Goal: Task Accomplishment & Management: Use online tool/utility

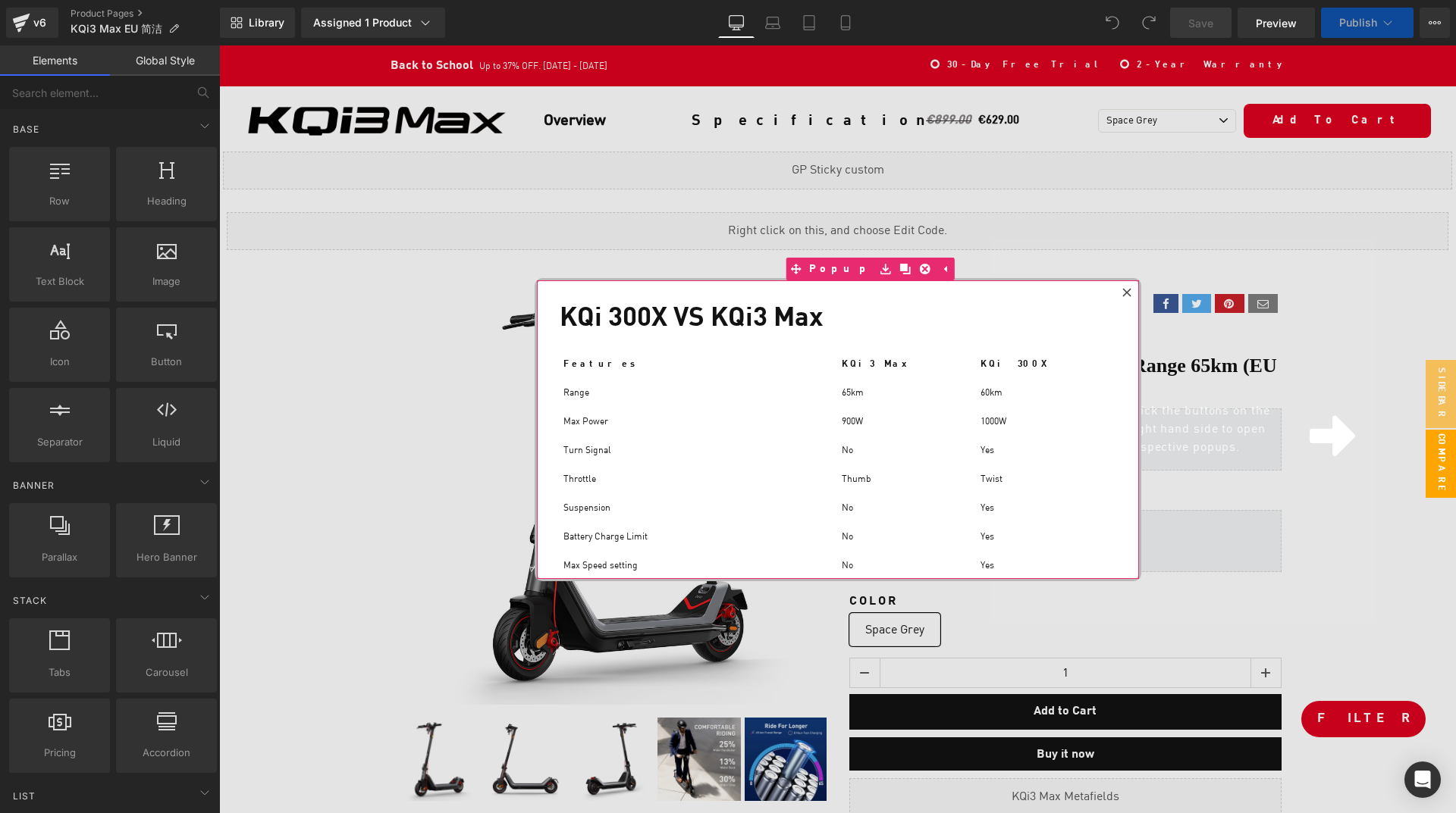
click at [1128, 291] on icon at bounding box center [1126, 293] width 9 height 9
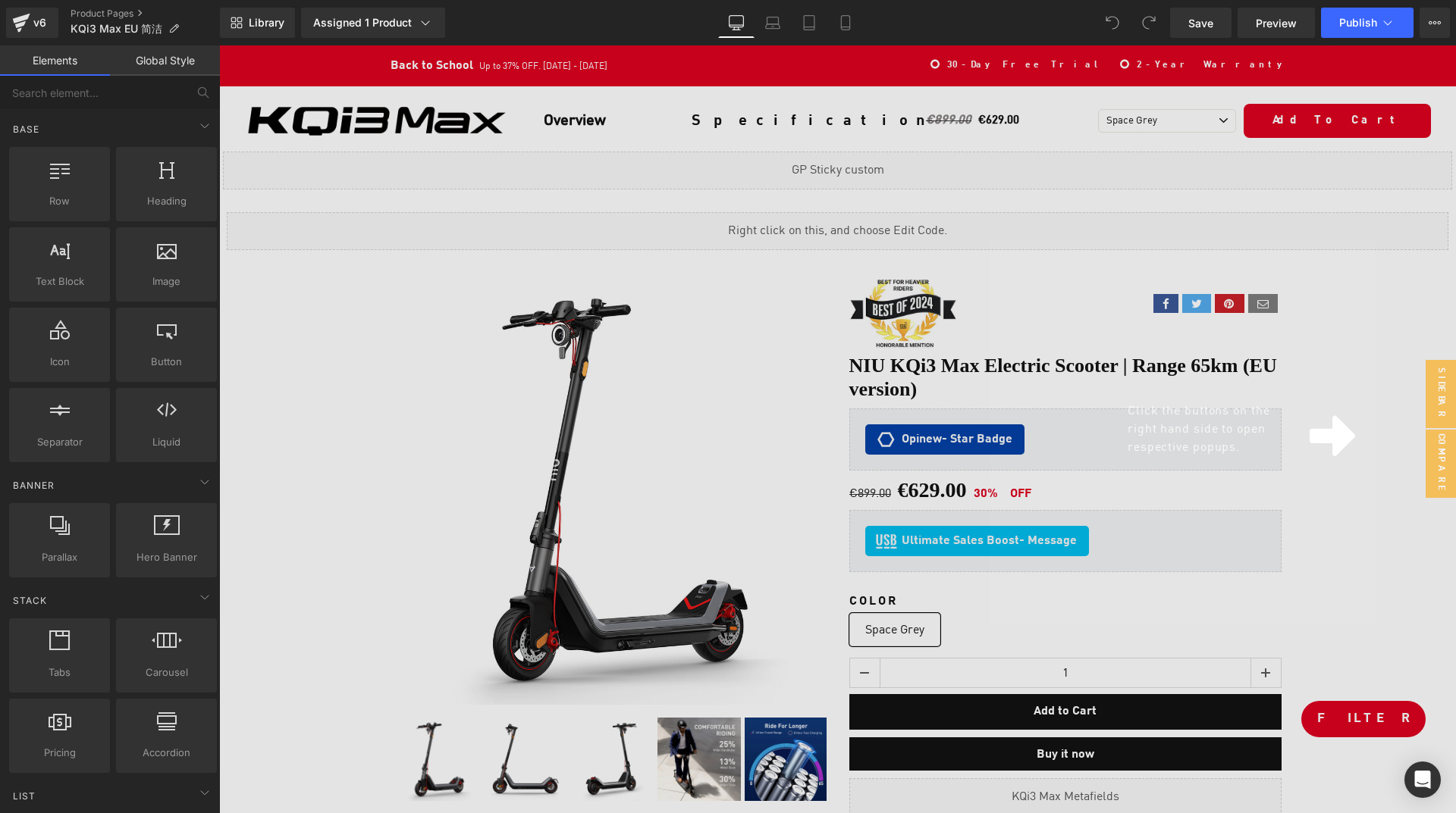
click at [316, 105] on div "Click the buttons on the right hand side to open respective popups." at bounding box center [837, 429] width 1236 height 768
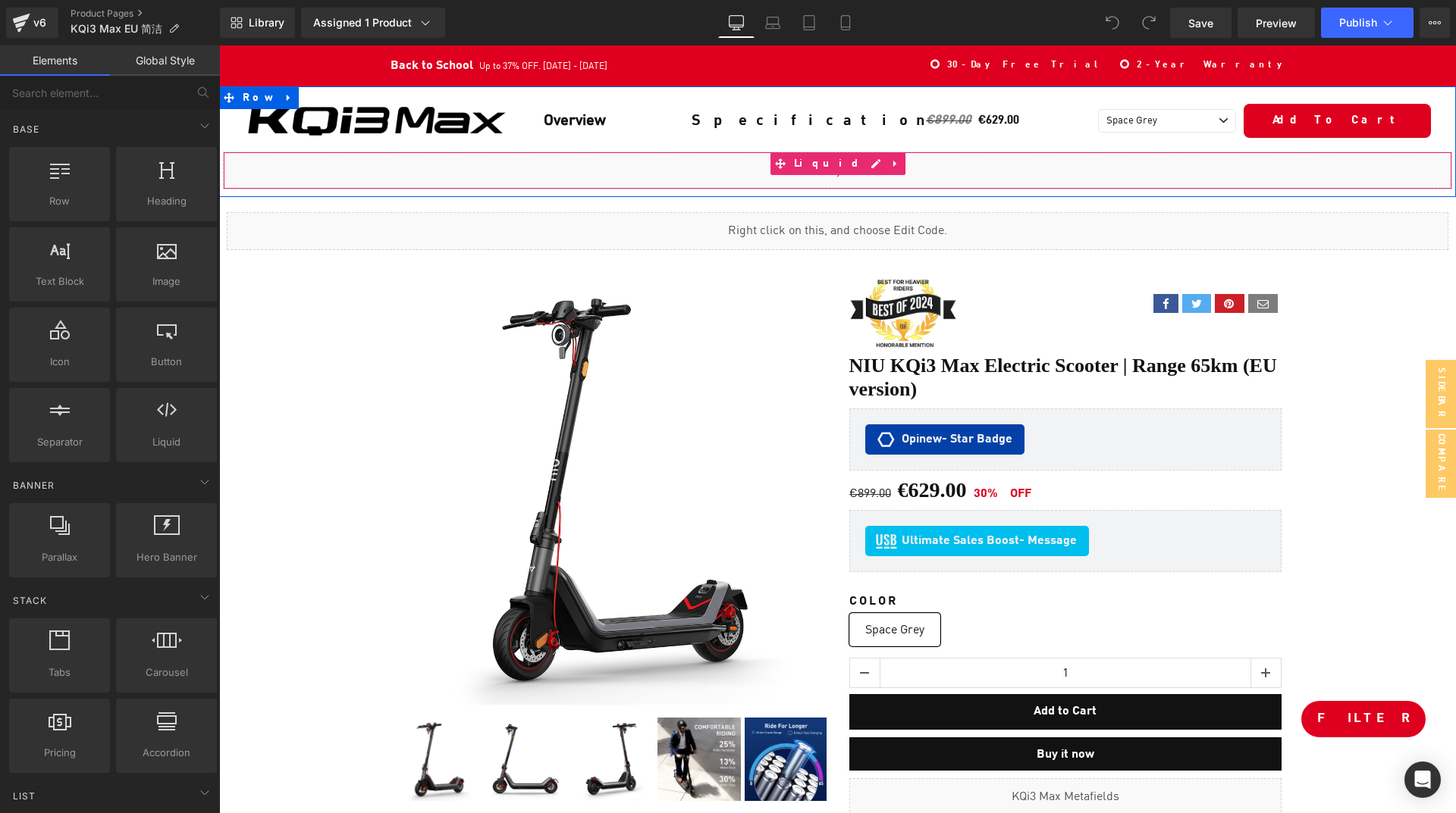
click at [854, 160] on div "Liquid" at bounding box center [838, 170] width 1229 height 38
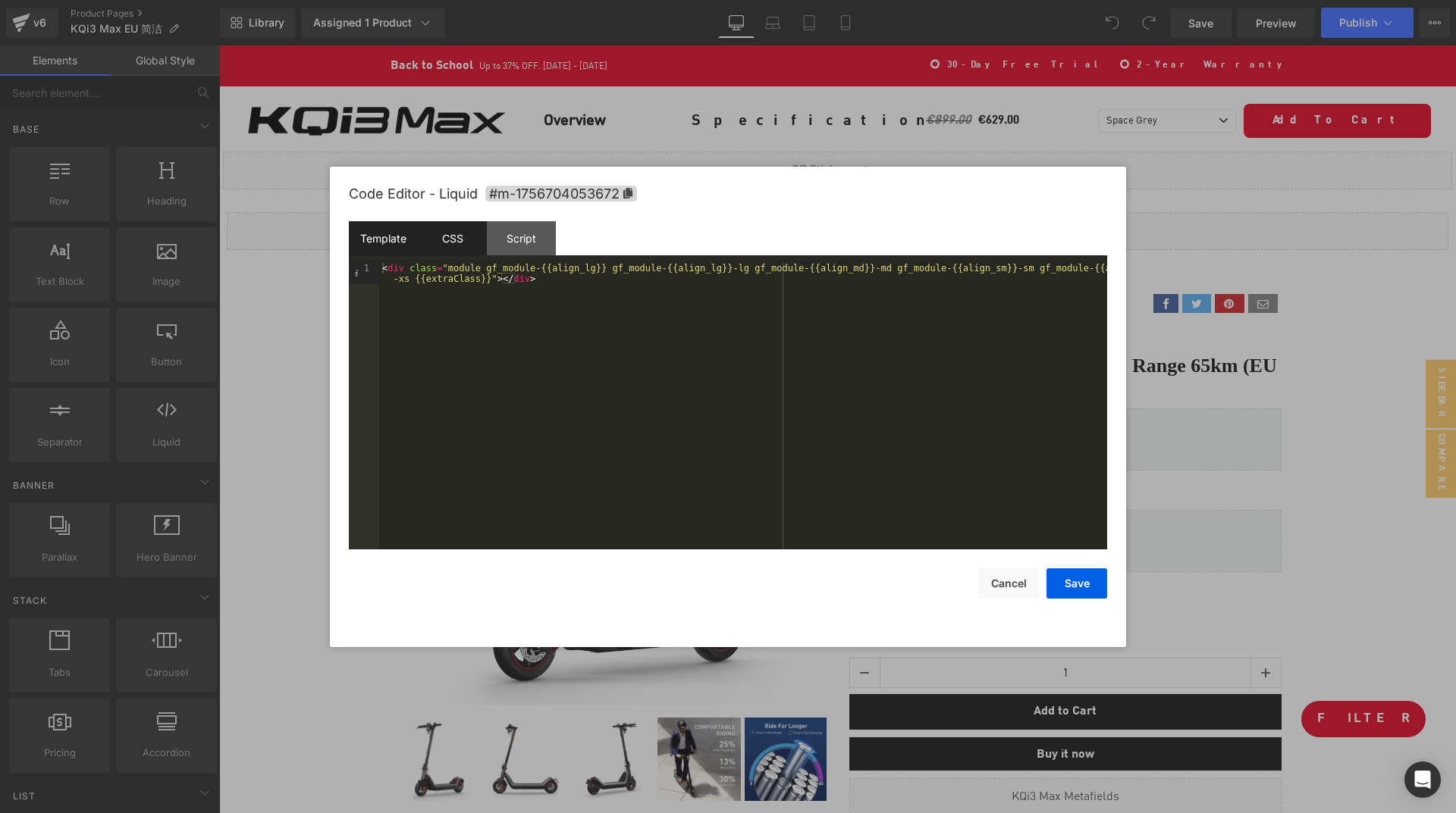
click at [450, 247] on div "CSS" at bounding box center [452, 238] width 69 height 34
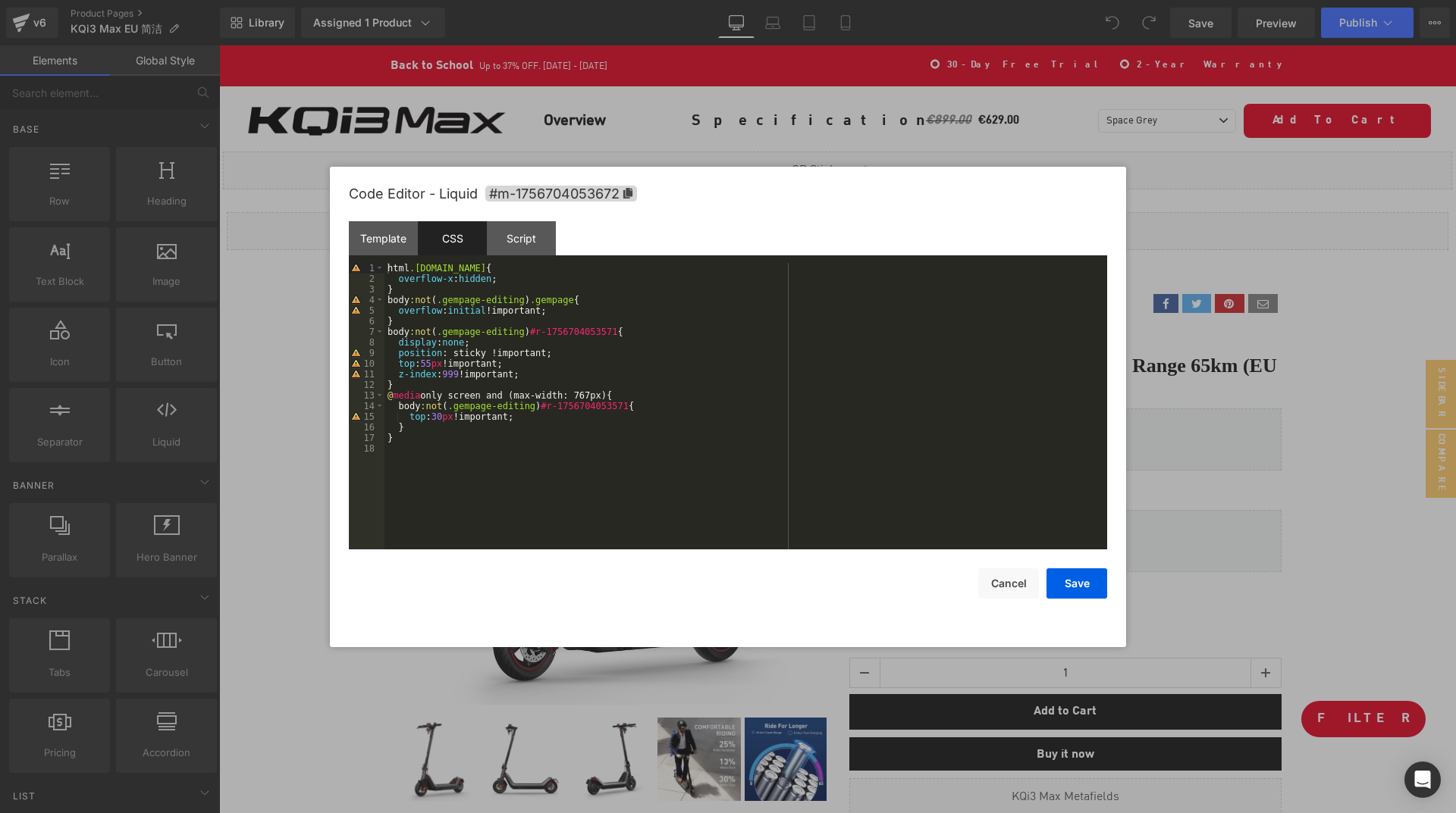
click at [332, 164] on div at bounding box center [728, 406] width 1456 height 813
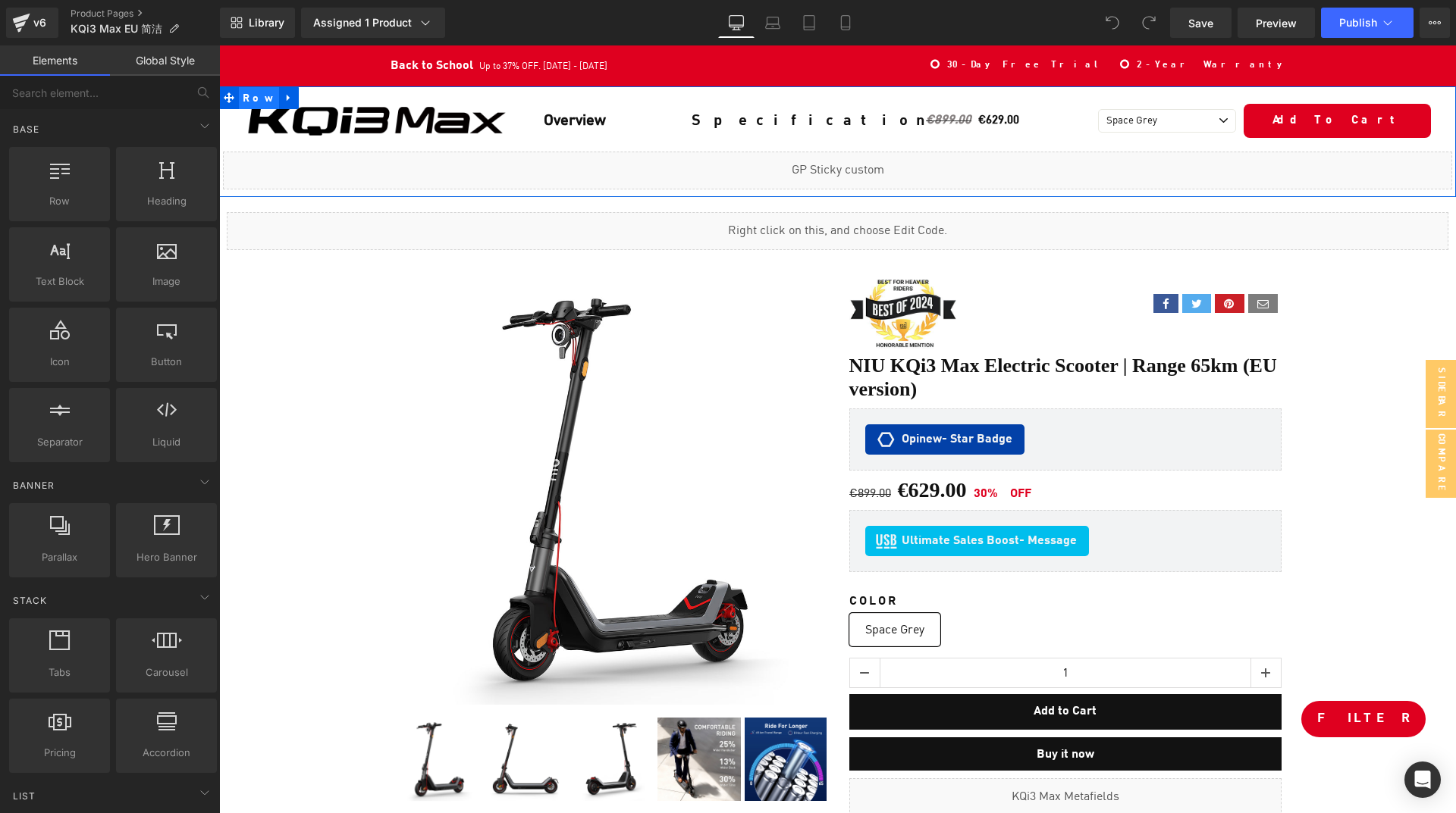
click at [257, 102] on span "Row" at bounding box center [259, 99] width 41 height 23
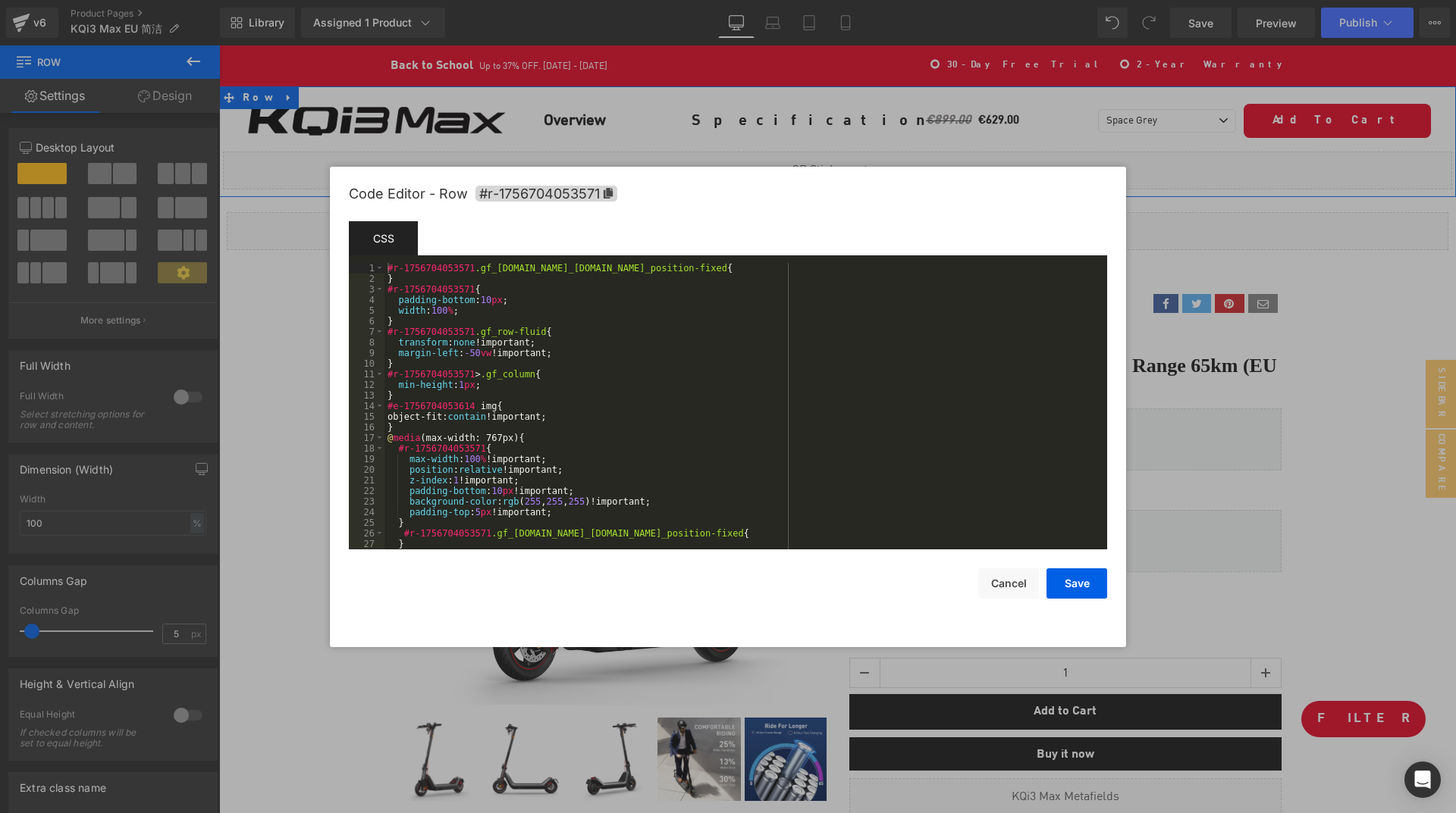
click at [247, 175] on body "Row You are previewing how the will restyle your page. You can not edit Element…" at bounding box center [728, 406] width 1456 height 813
click at [1013, 589] on button "Cancel" at bounding box center [1008, 584] width 61 height 30
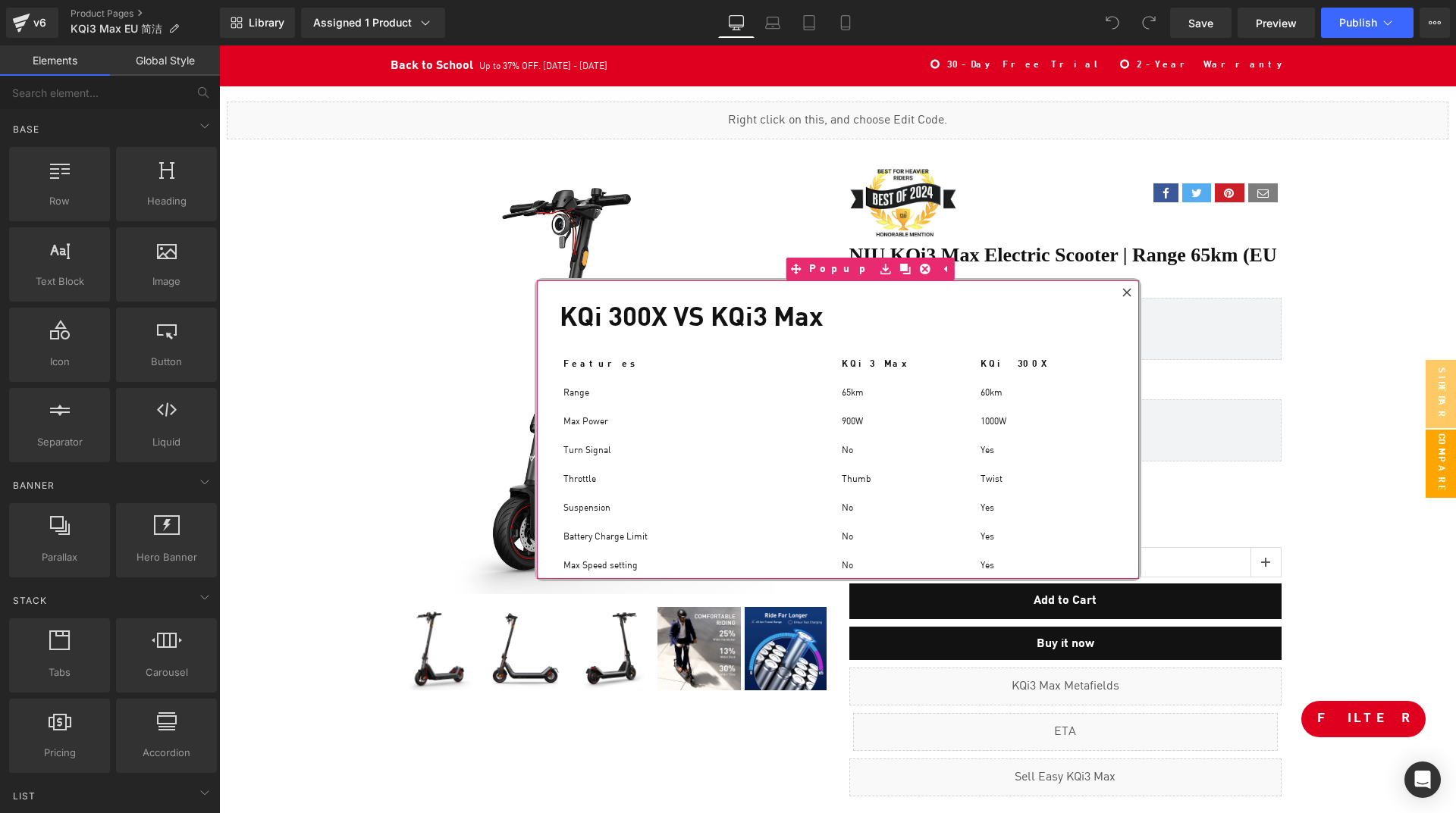
click at [1129, 295] on icon at bounding box center [1125, 292] width 8 height 8
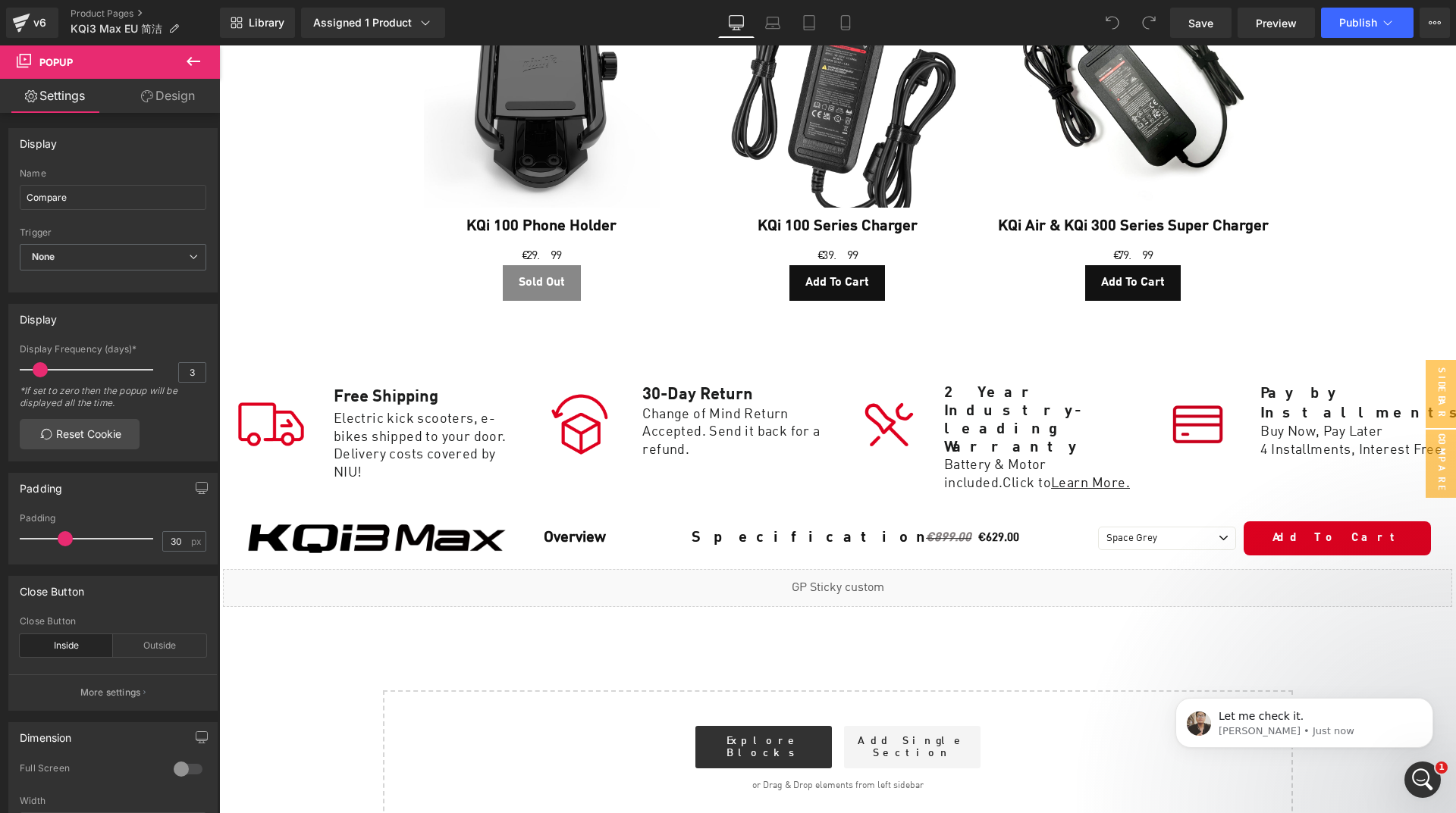
scroll to position [8642, 0]
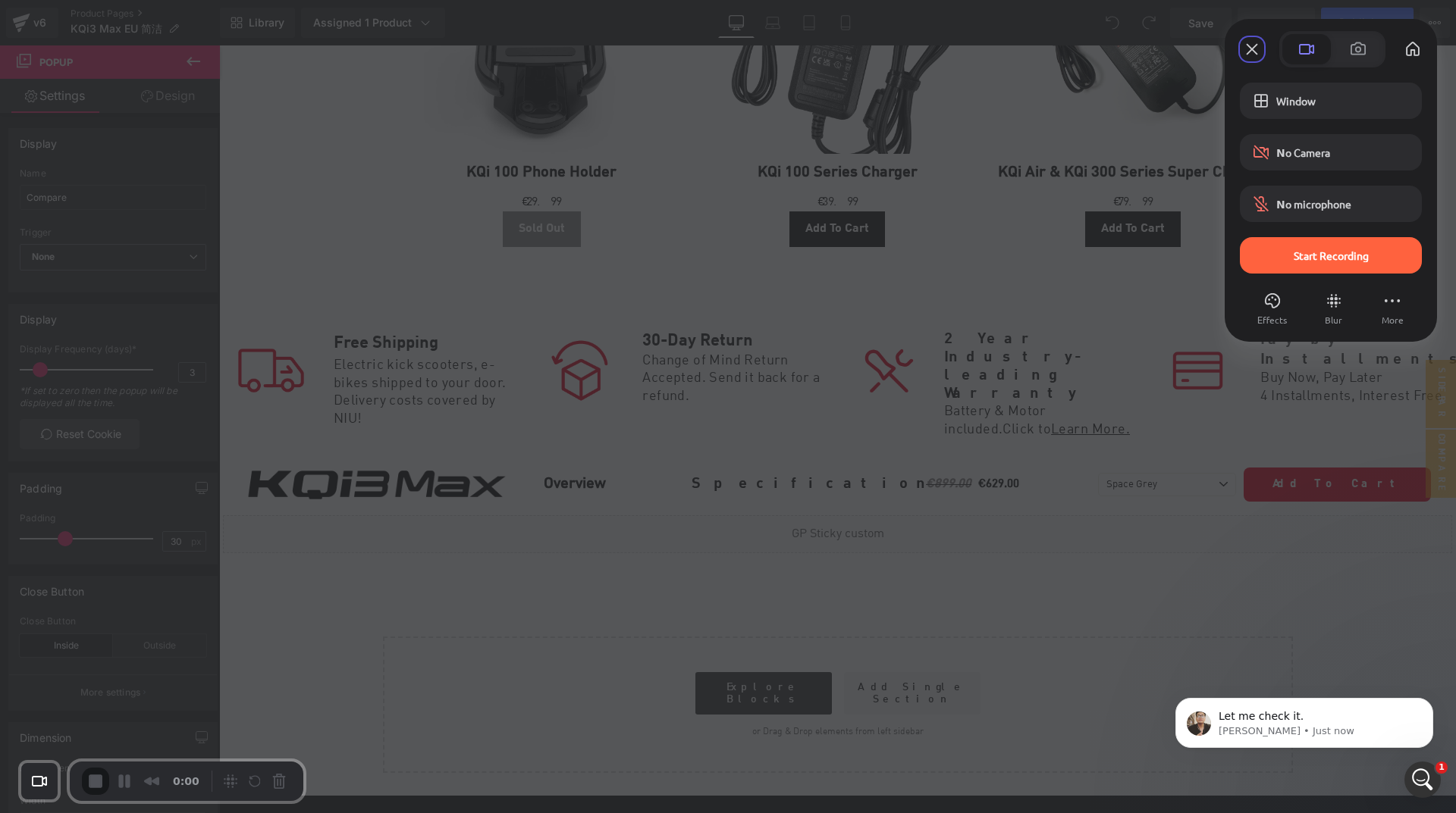
drag, startPoint x: 843, startPoint y: 516, endPoint x: 870, endPoint y: 506, distance: 28.8
click at [1262, 264] on div "Start Recording" at bounding box center [1331, 255] width 182 height 36
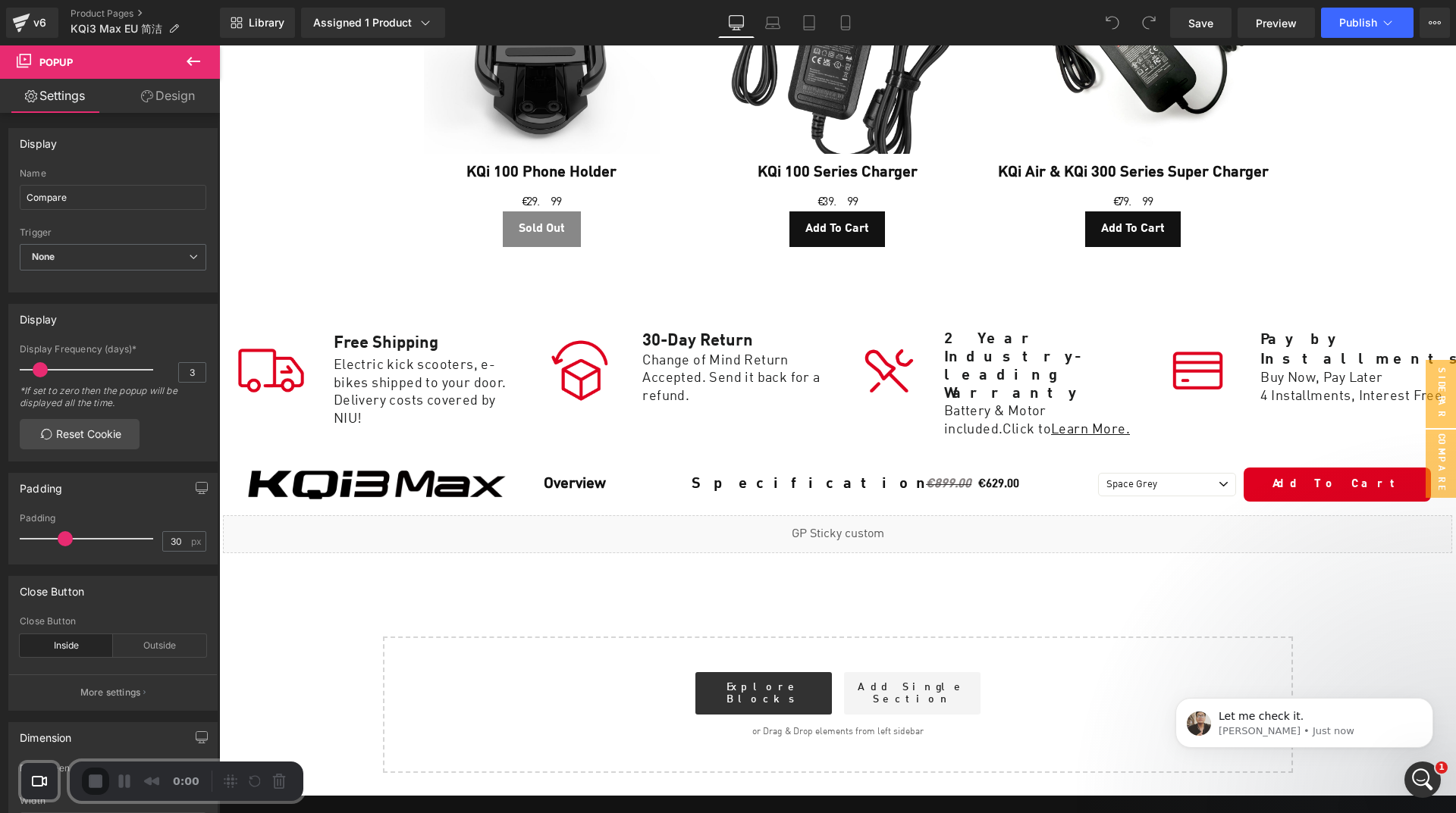
click at [978, 21] on div "Library Assigned 1 Product Product Preview NIU KQi3 Max Electric Scooter | Rang…" at bounding box center [837, 23] width 1236 height 30
click at [41, 782] on button "Choose camera" at bounding box center [39, 781] width 29 height 29
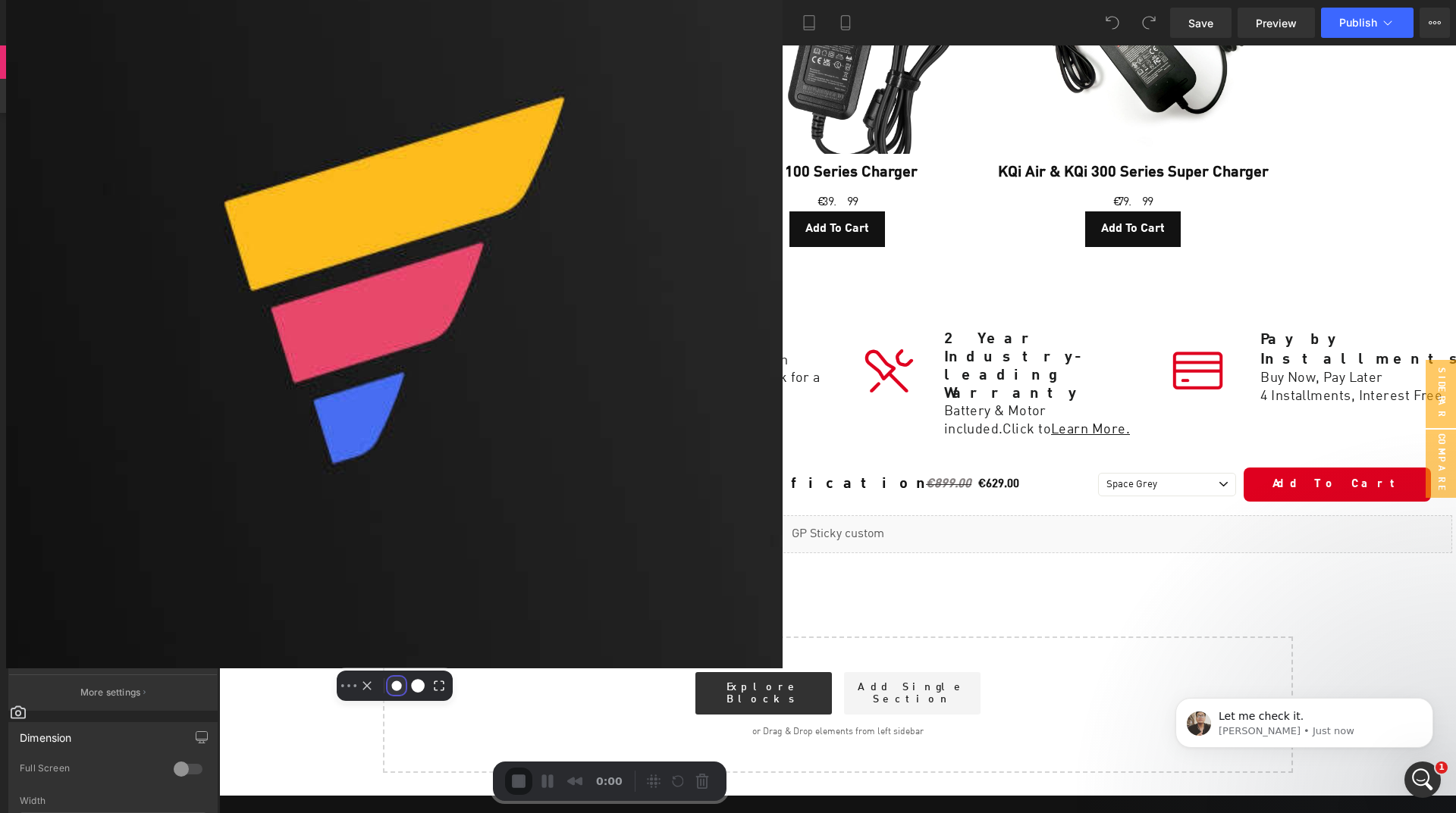
click at [387, 695] on button "Resize small" at bounding box center [396, 686] width 19 height 19
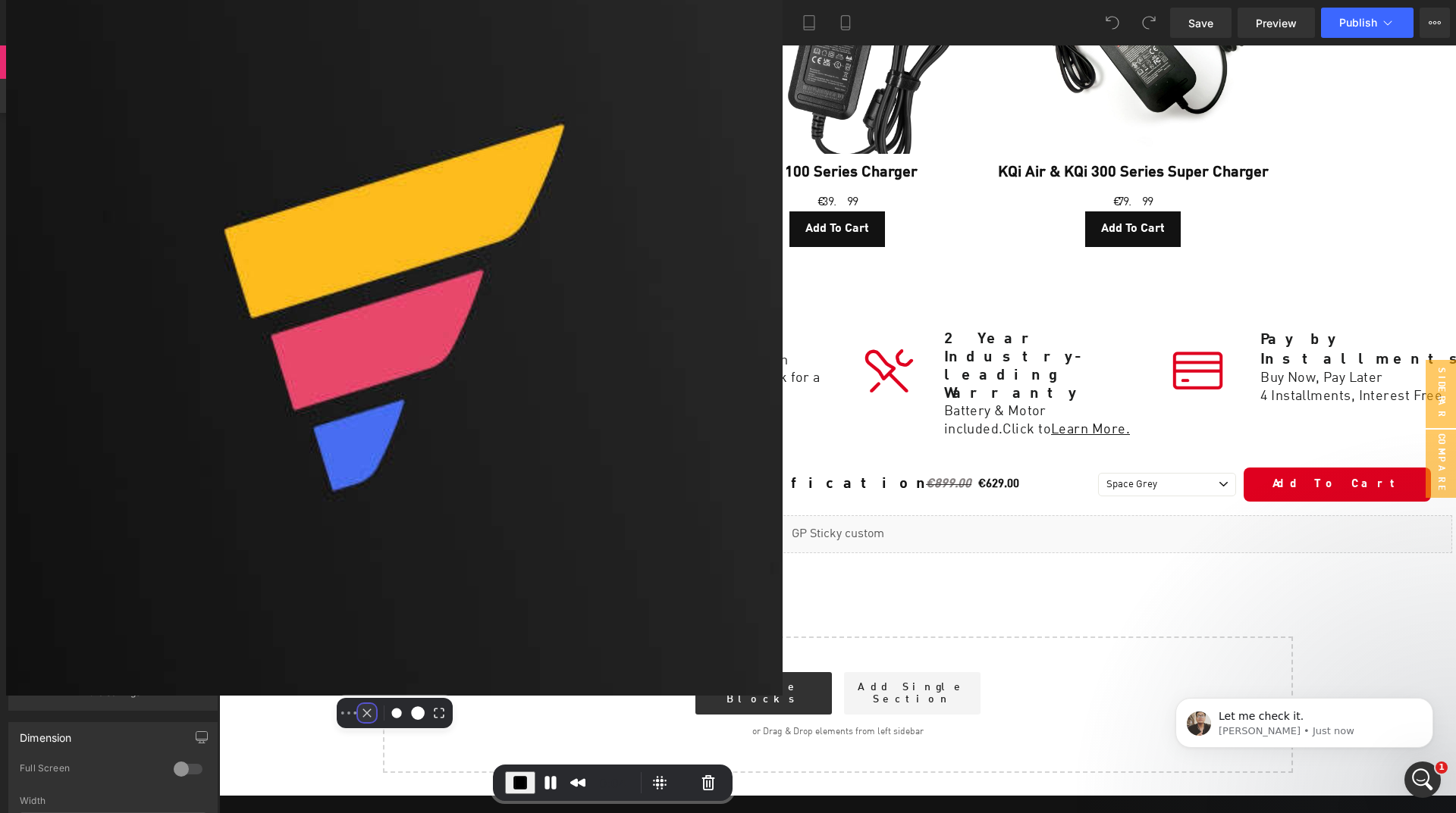
click at [358, 722] on button "Camera off" at bounding box center [367, 713] width 19 height 19
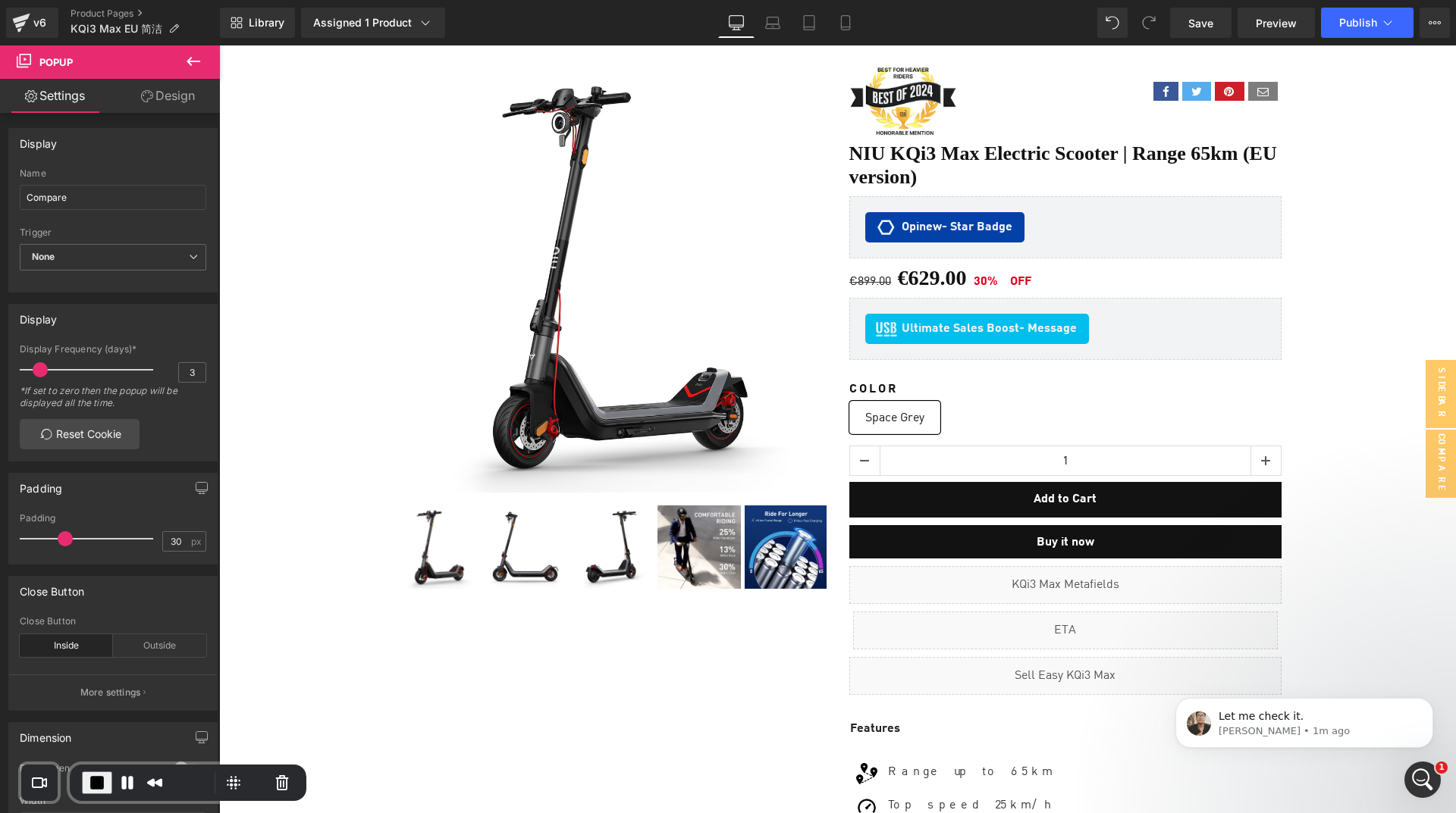
scroll to position [0, 0]
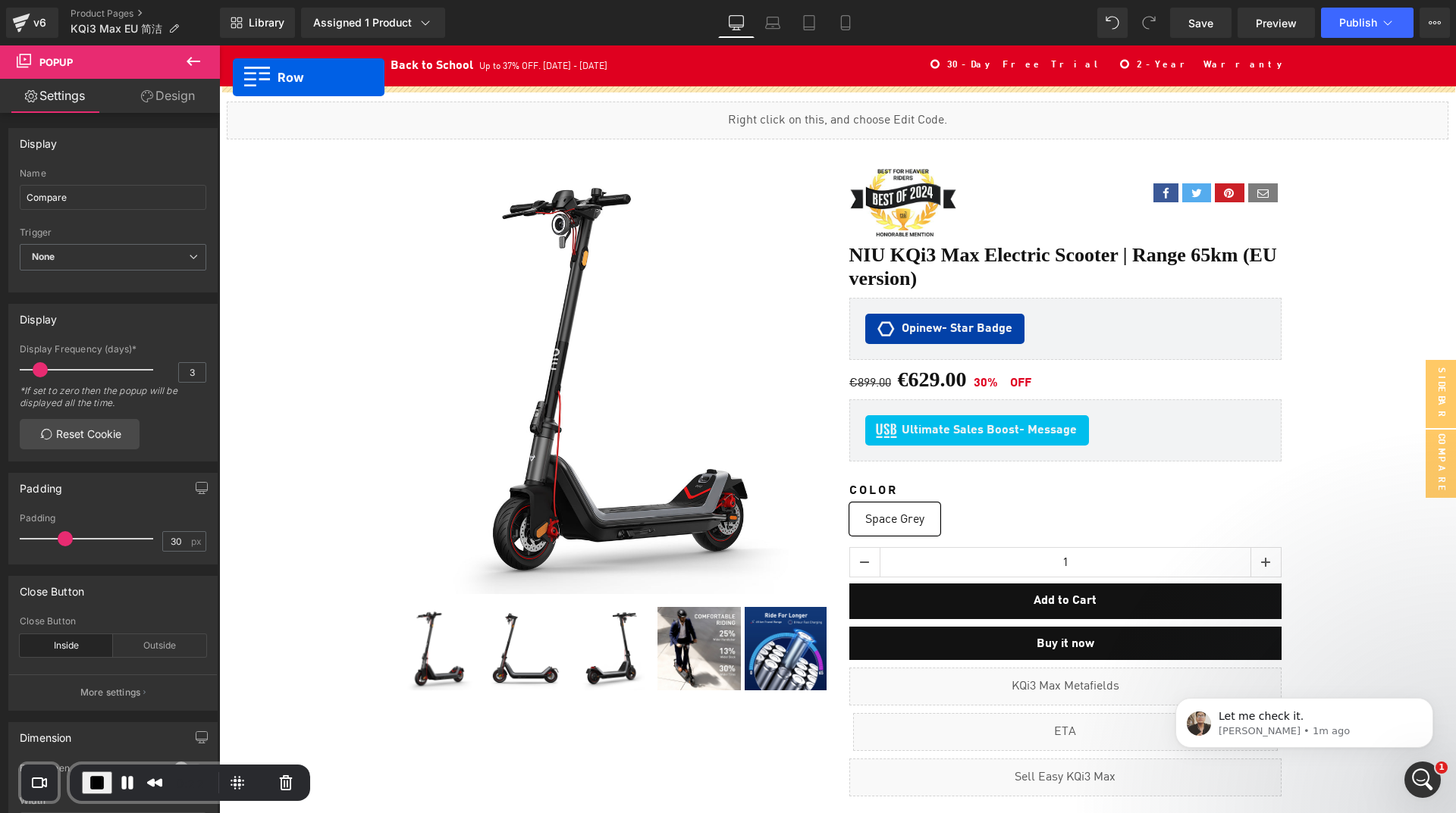
drag, startPoint x: 245, startPoint y: 316, endPoint x: 233, endPoint y: 78, distance: 238.3
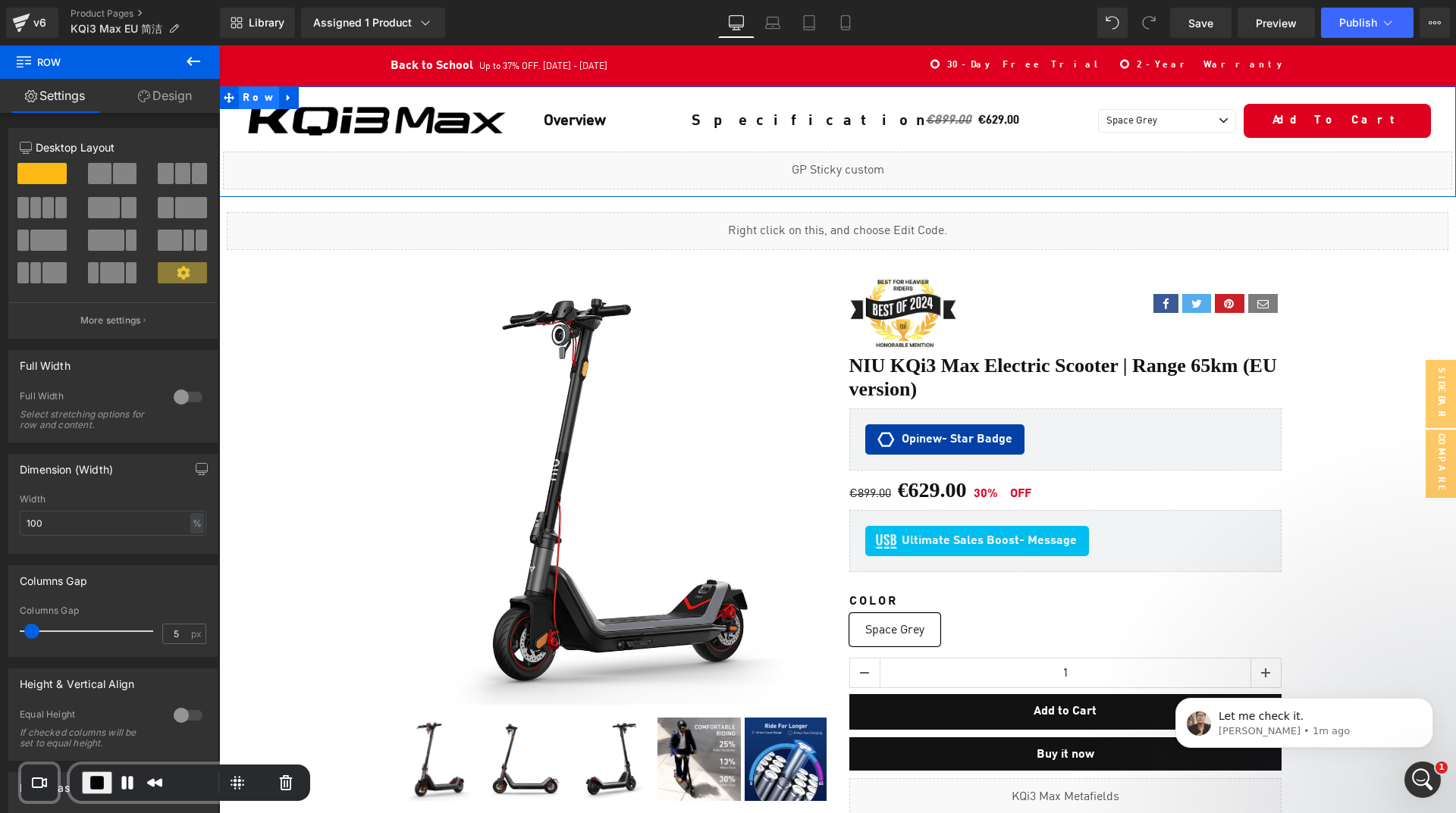
click at [248, 96] on span "Row" at bounding box center [259, 98] width 41 height 23
click at [168, 93] on link "Design" at bounding box center [165, 95] width 110 height 34
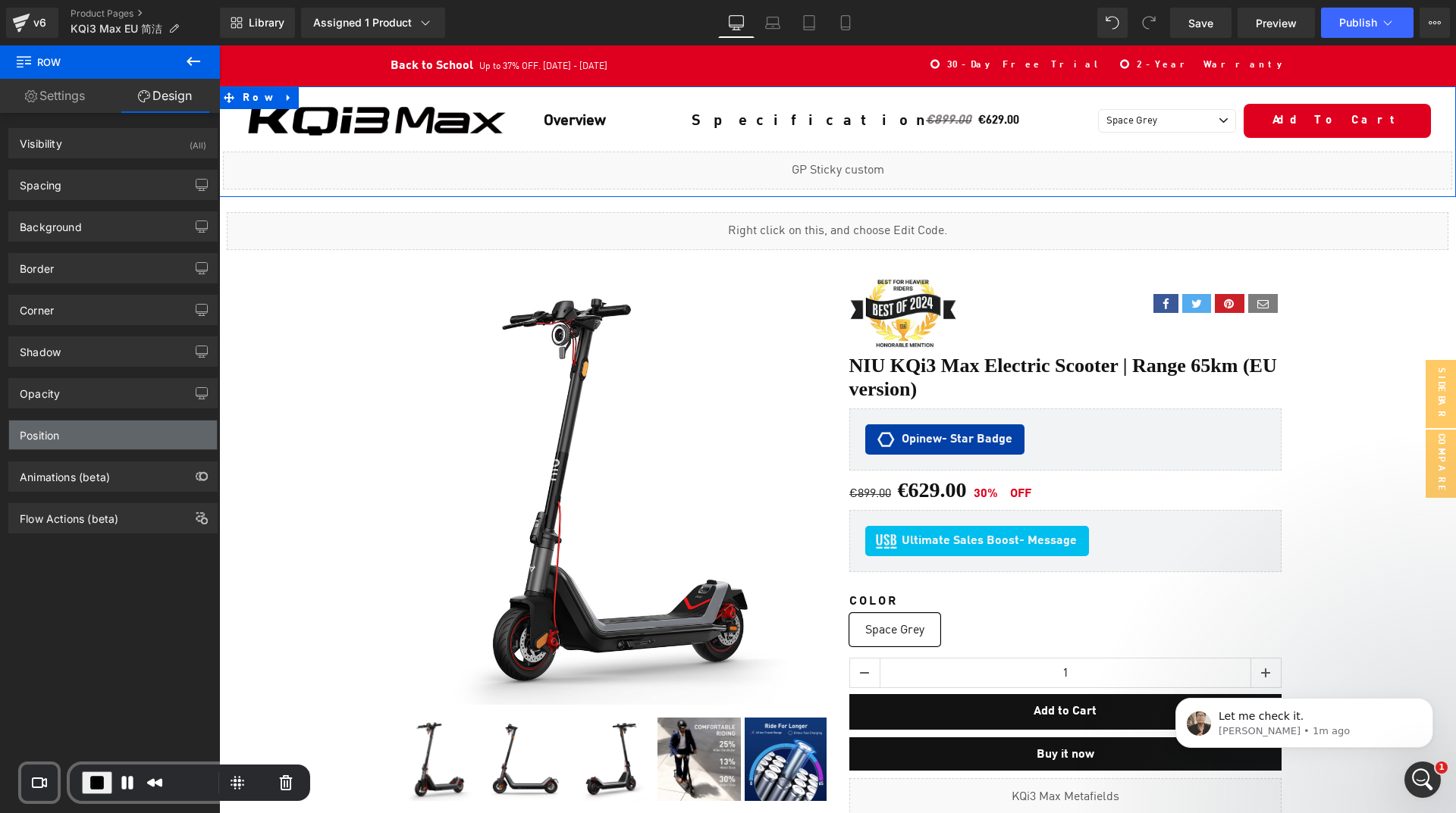
click at [91, 437] on div "Position" at bounding box center [113, 435] width 208 height 29
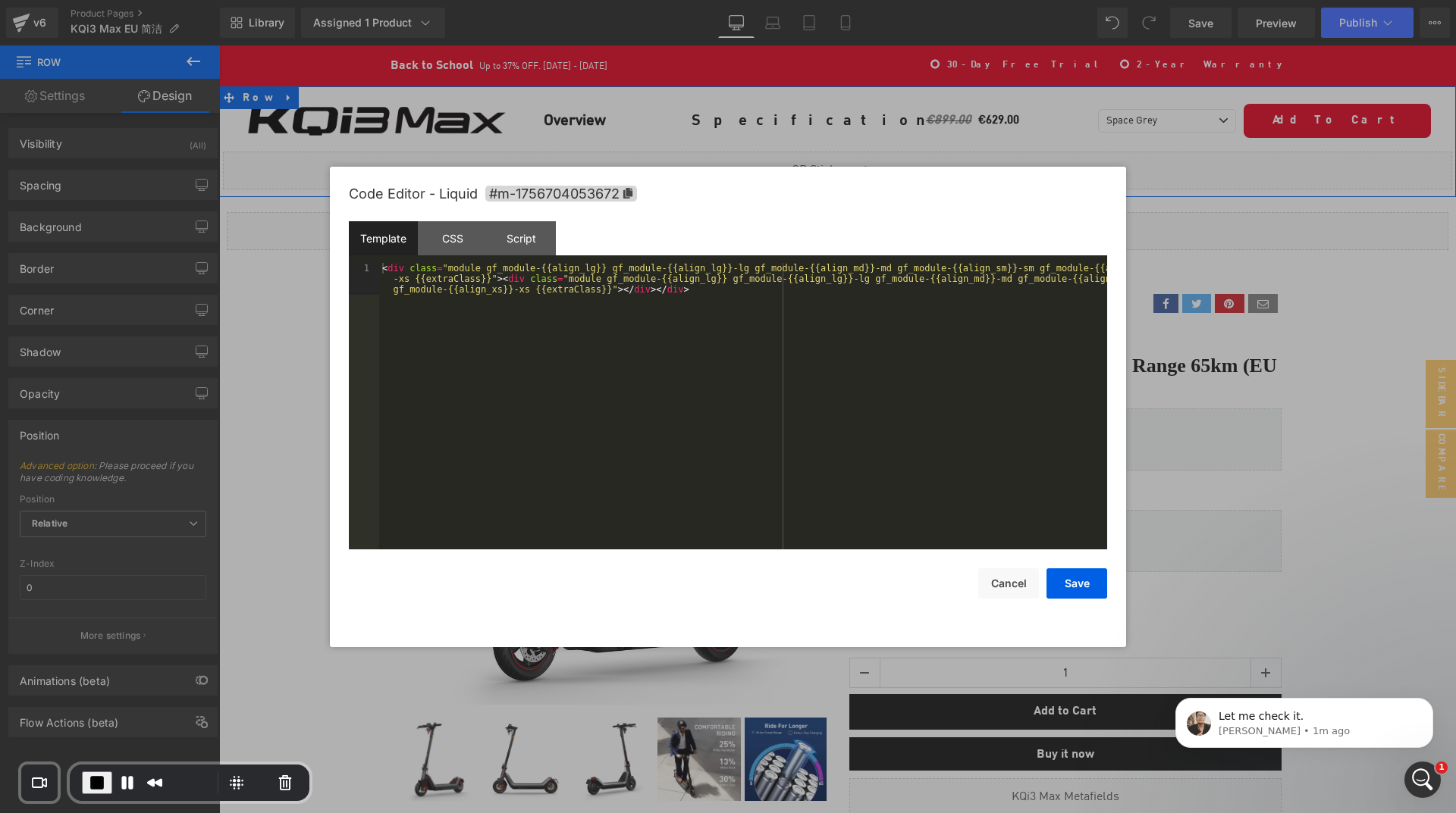
click at [852, 162] on div "Liquid" at bounding box center [838, 170] width 1229 height 38
click at [452, 237] on div "CSS" at bounding box center [452, 238] width 69 height 34
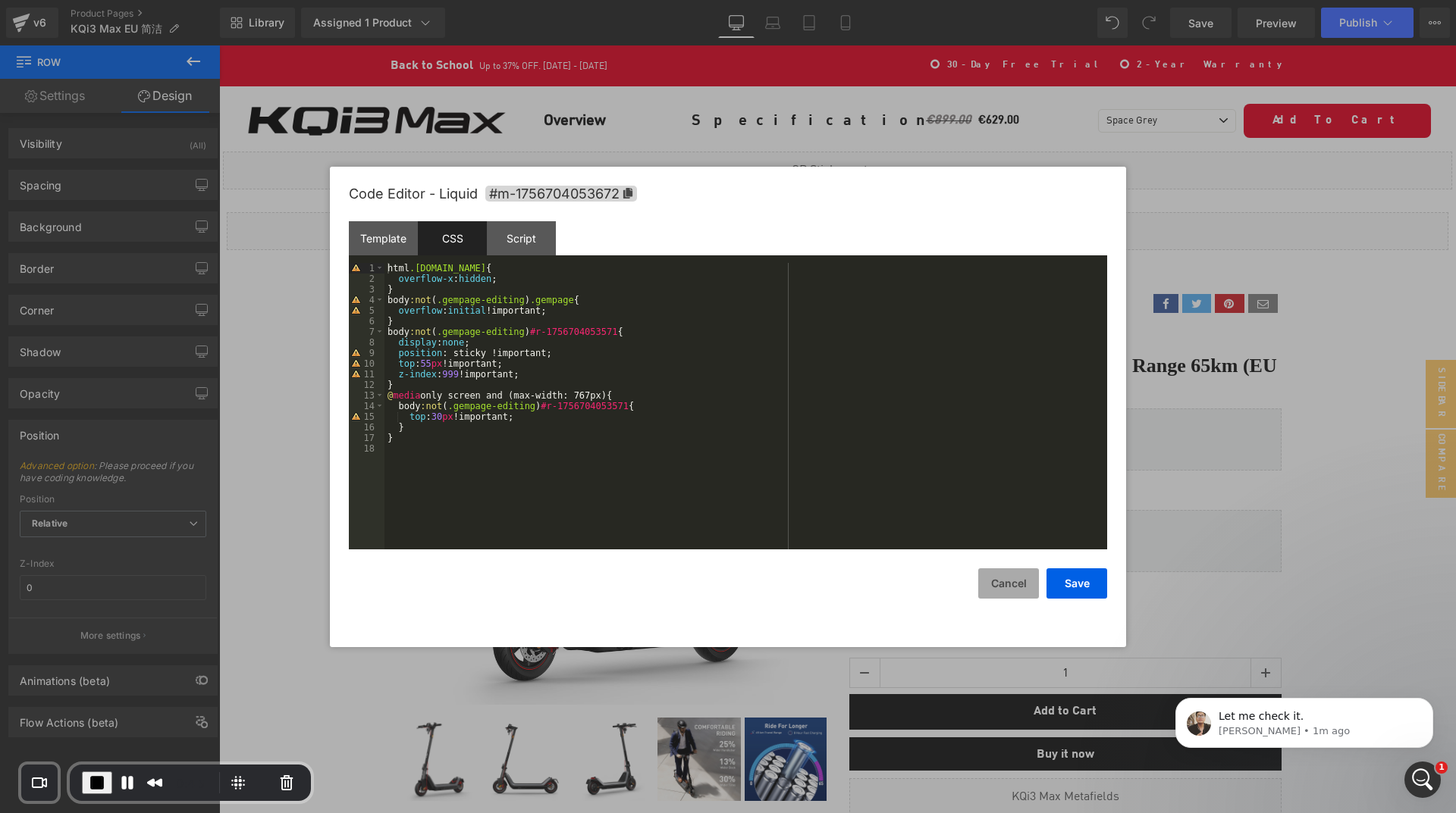
click at [997, 585] on button "Cancel" at bounding box center [1008, 584] width 61 height 30
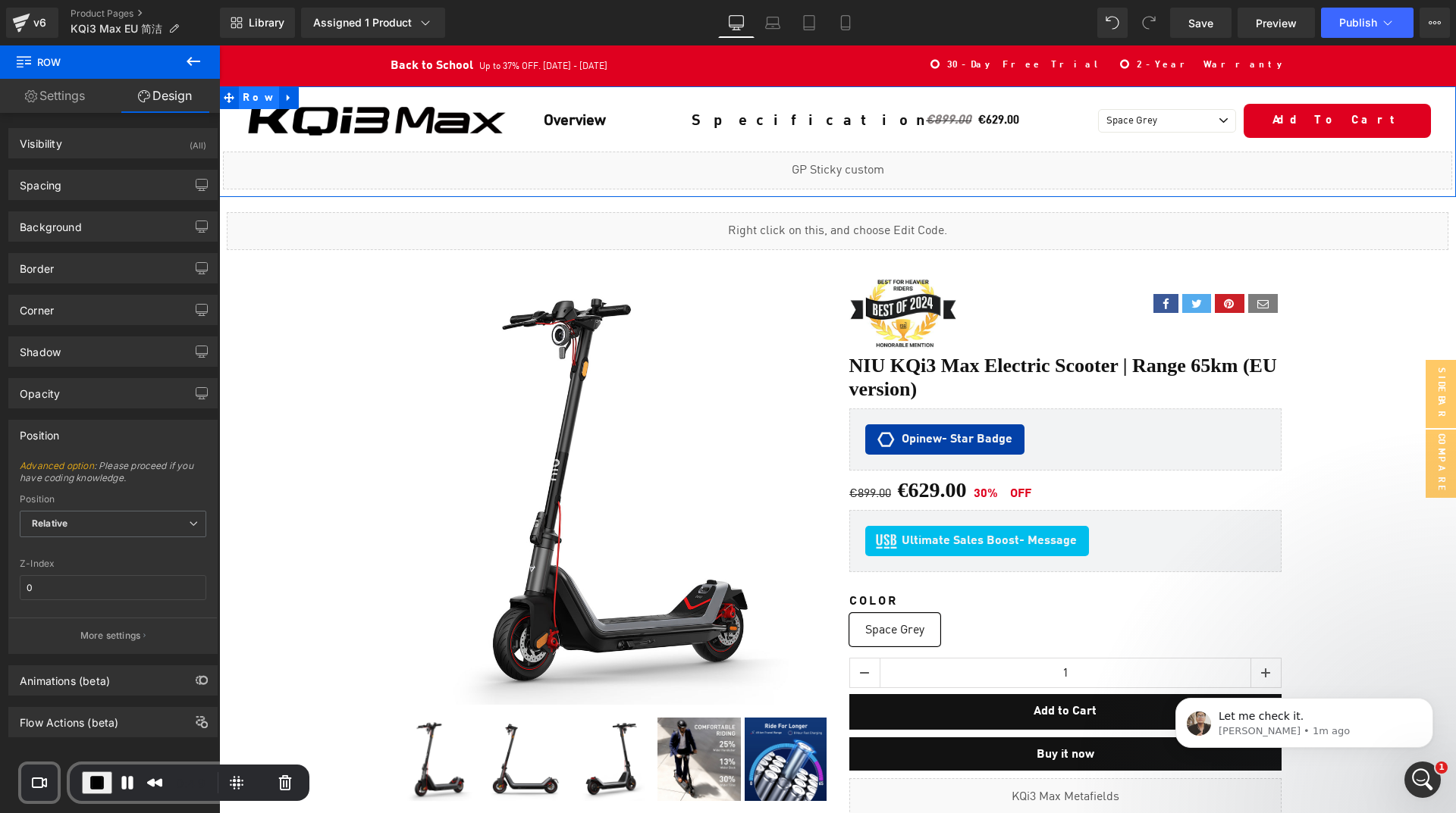
click at [246, 103] on span "Row" at bounding box center [259, 98] width 41 height 23
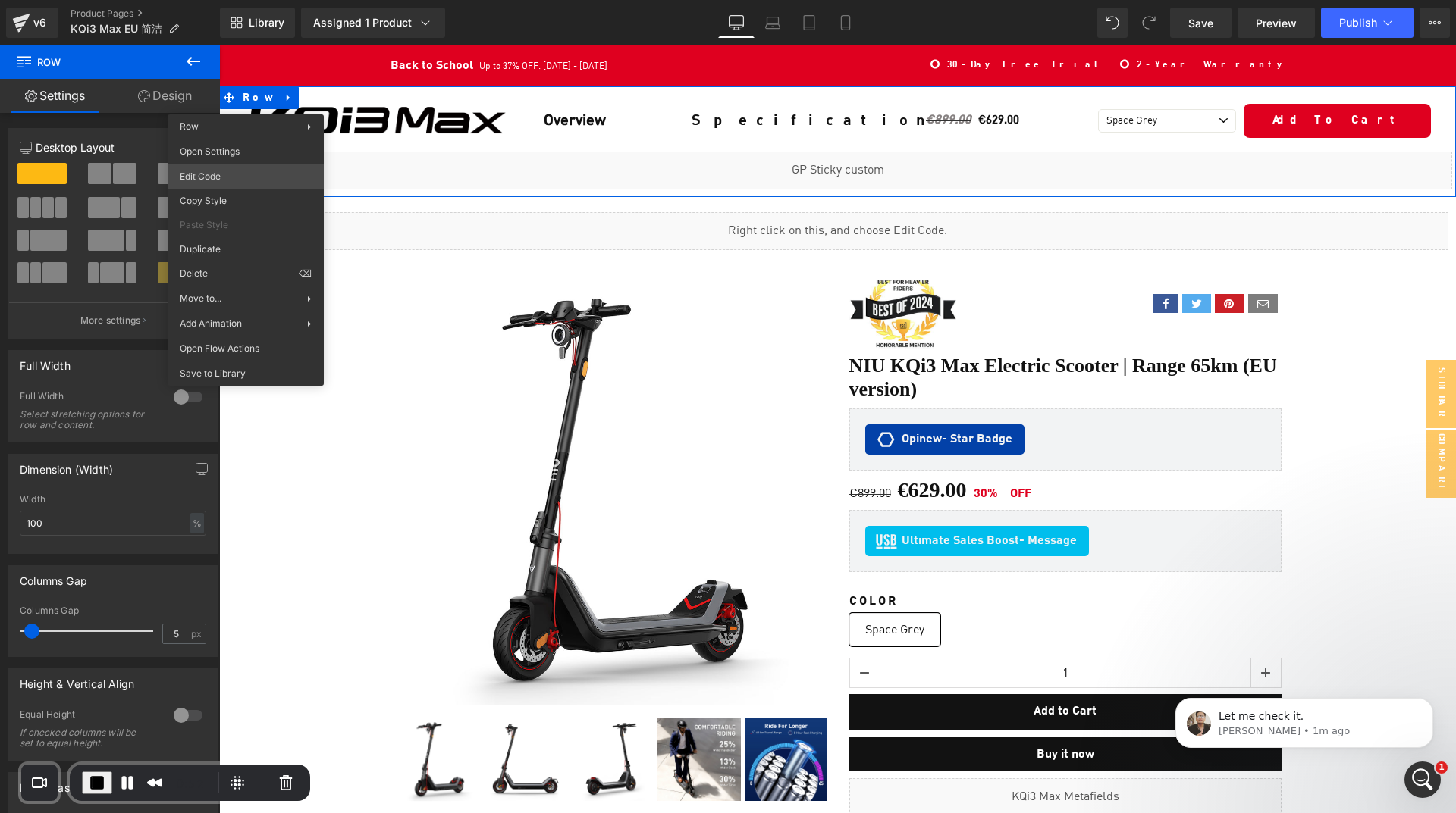
click at [235, 172] on body "Row You are previewing how the will restyle your page. You can not edit Element…" at bounding box center [728, 406] width 1456 height 813
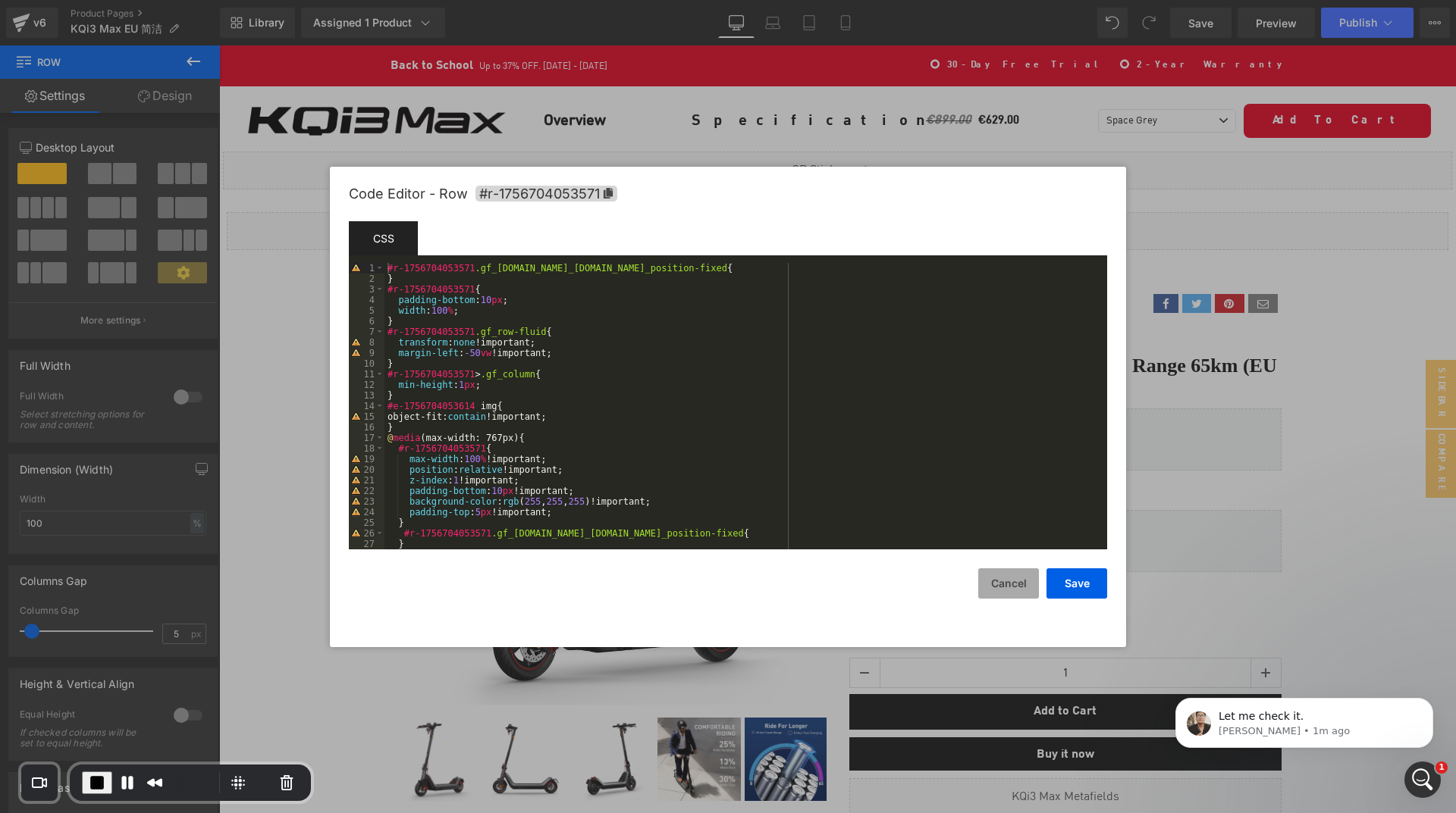
click at [1003, 582] on button "Cancel" at bounding box center [1008, 584] width 61 height 30
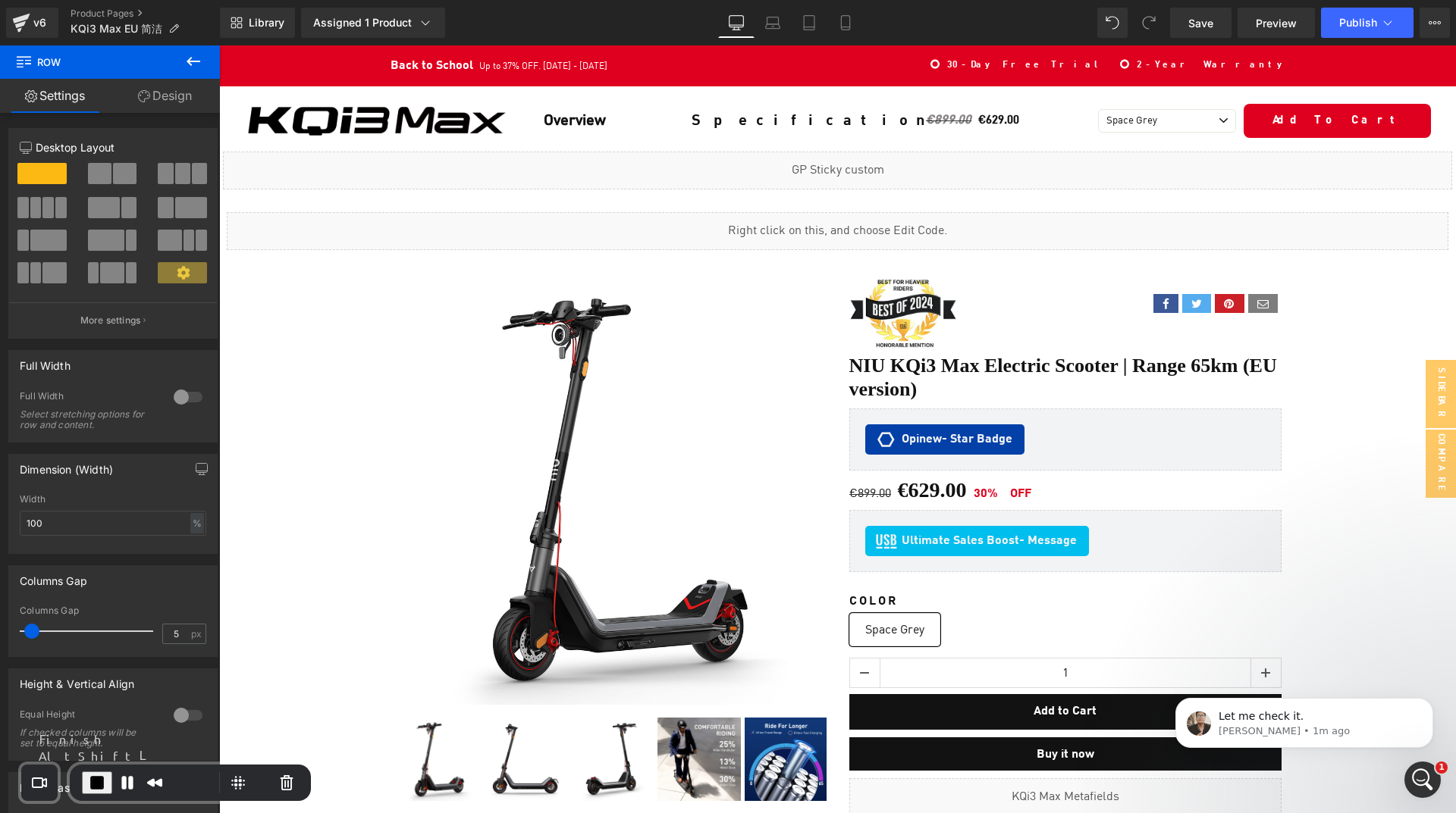
click at [88, 788] on span "End Recording" at bounding box center [97, 783] width 19 height 19
click at [1213, 20] on span "Save" at bounding box center [1200, 23] width 25 height 16
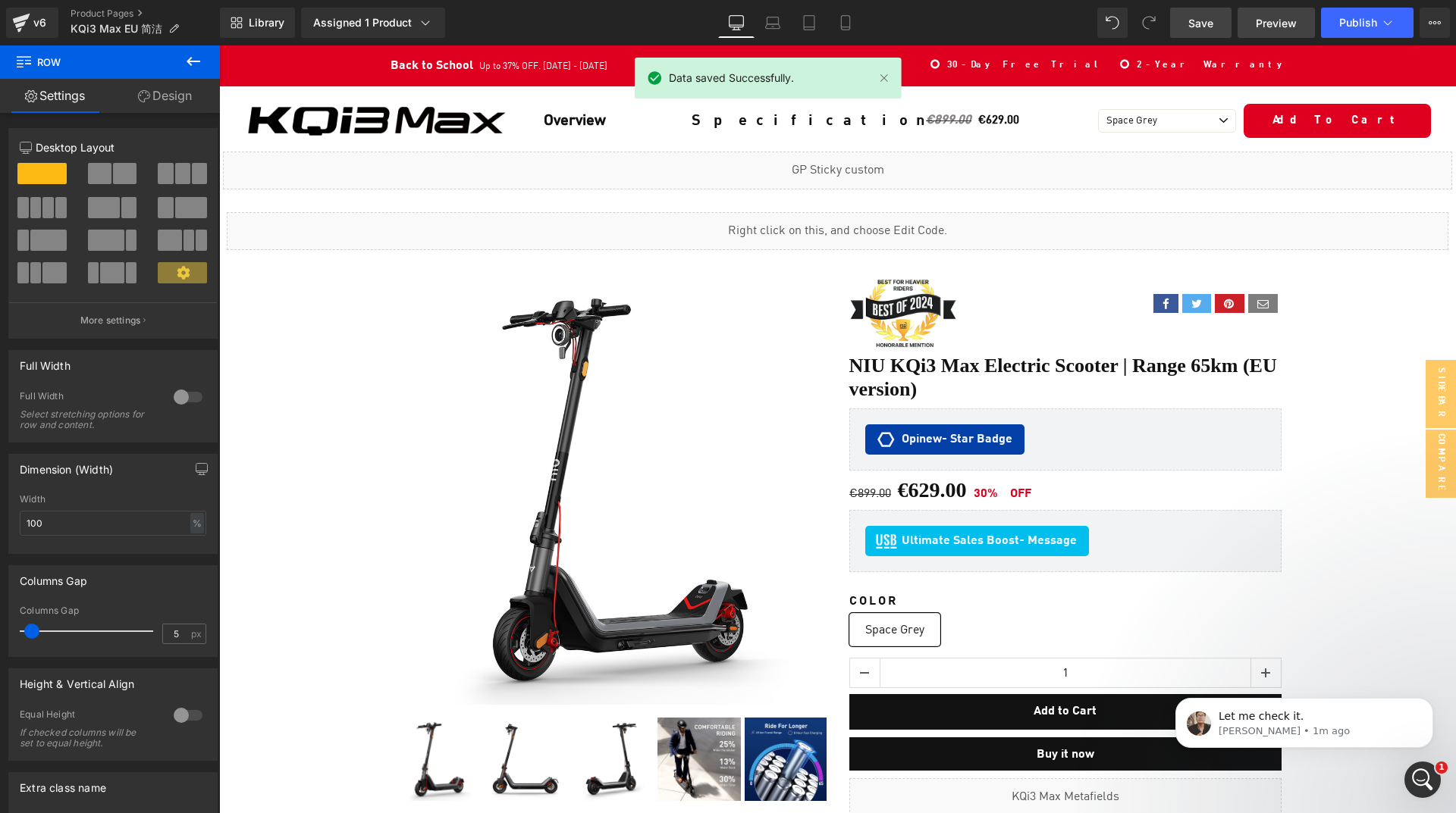
click at [1259, 33] on link "Preview" at bounding box center [1276, 23] width 78 height 30
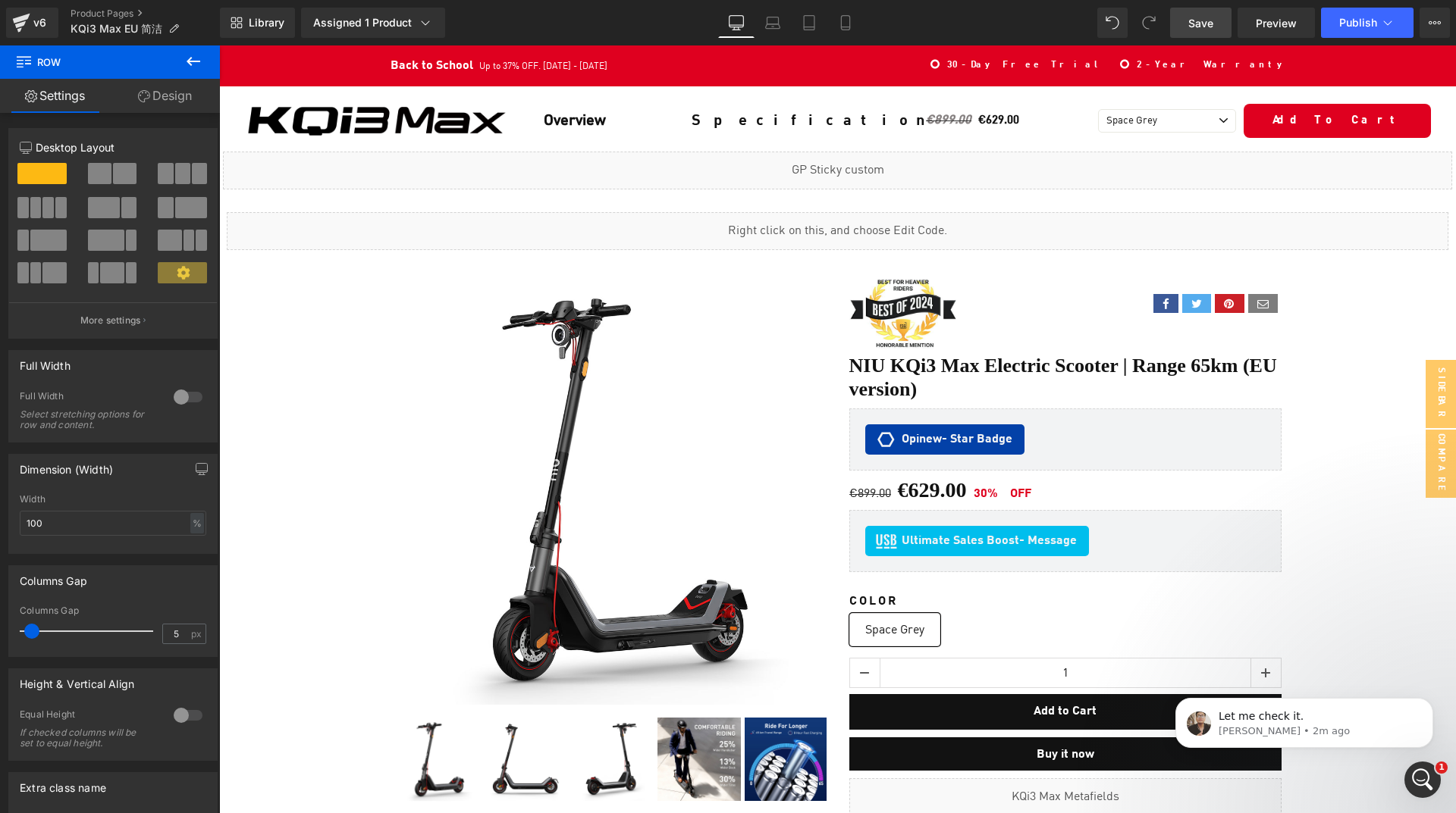
click at [1208, 31] on link "Save" at bounding box center [1201, 23] width 62 height 30
click at [1251, 18] on link "Preview" at bounding box center [1276, 23] width 78 height 30
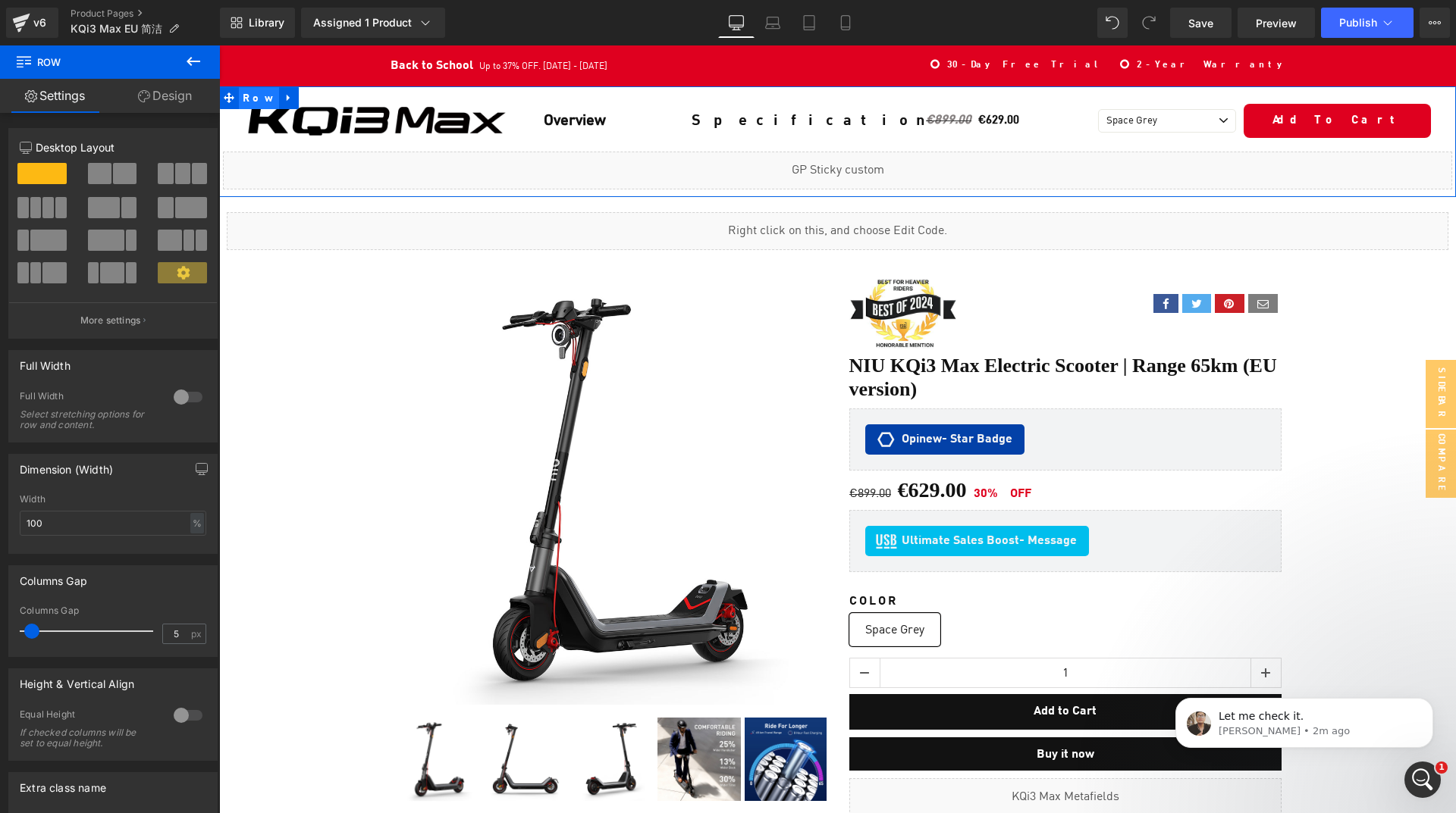
click at [246, 98] on span "Row" at bounding box center [259, 99] width 41 height 23
click at [159, 94] on link "Design" at bounding box center [165, 95] width 110 height 34
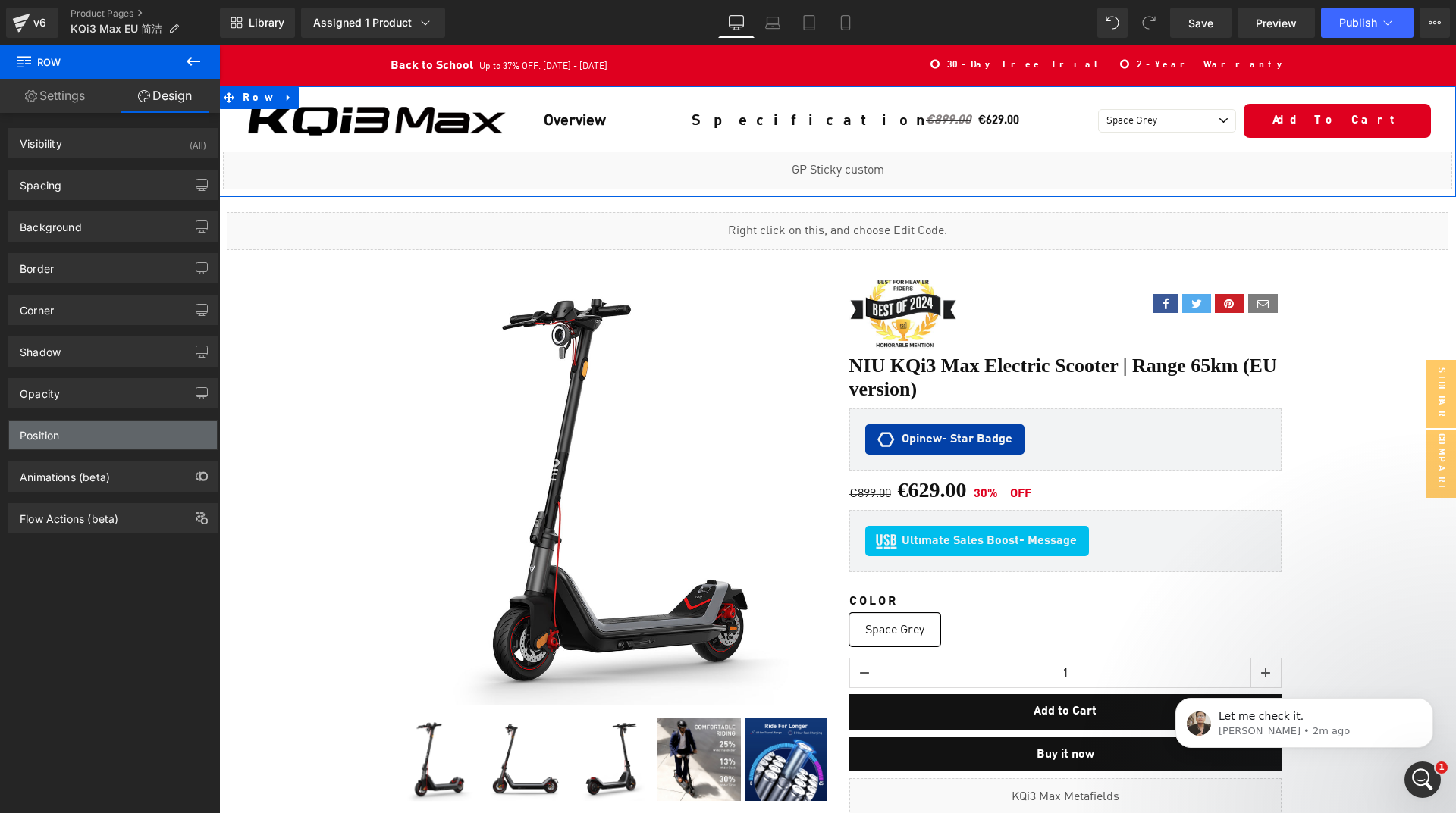
click at [73, 434] on div "Position" at bounding box center [113, 435] width 208 height 29
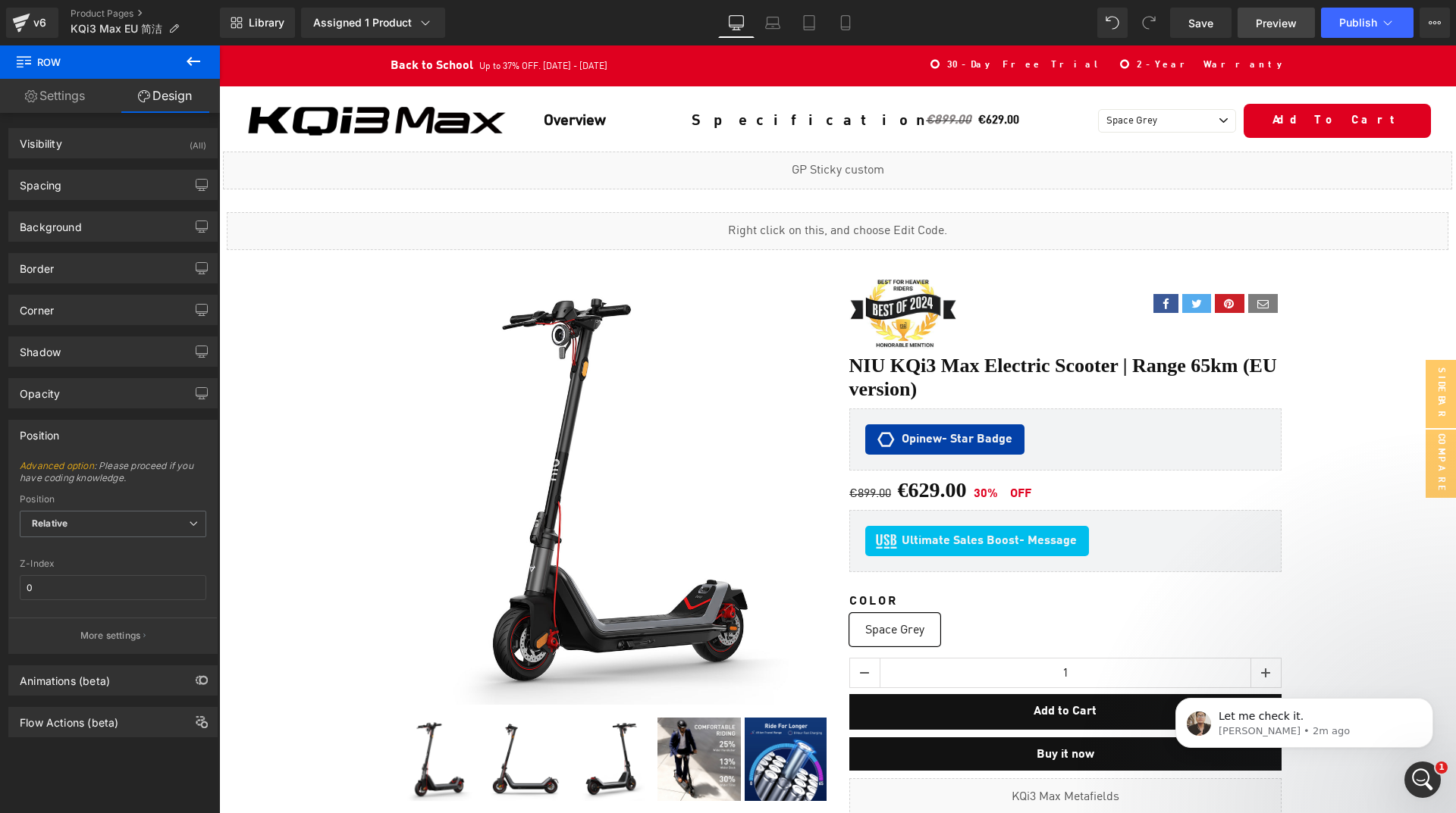
click at [1253, 25] on link "Preview" at bounding box center [1276, 23] width 78 height 30
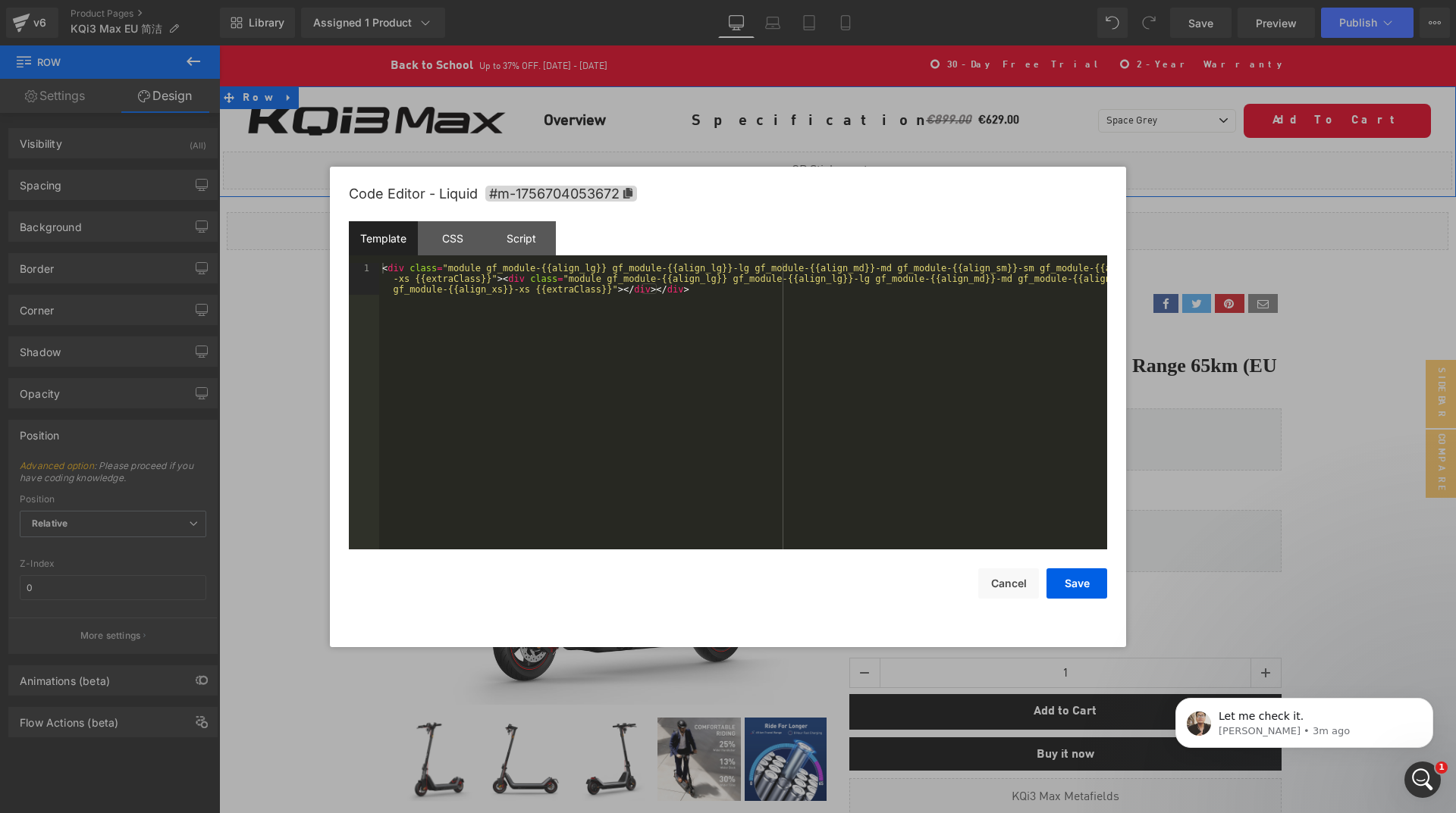
click at [857, 161] on div "Liquid" at bounding box center [838, 170] width 1229 height 38
drag, startPoint x: 526, startPoint y: 232, endPoint x: 628, endPoint y: 243, distance: 102.6
click at [527, 233] on div "Script" at bounding box center [521, 238] width 69 height 34
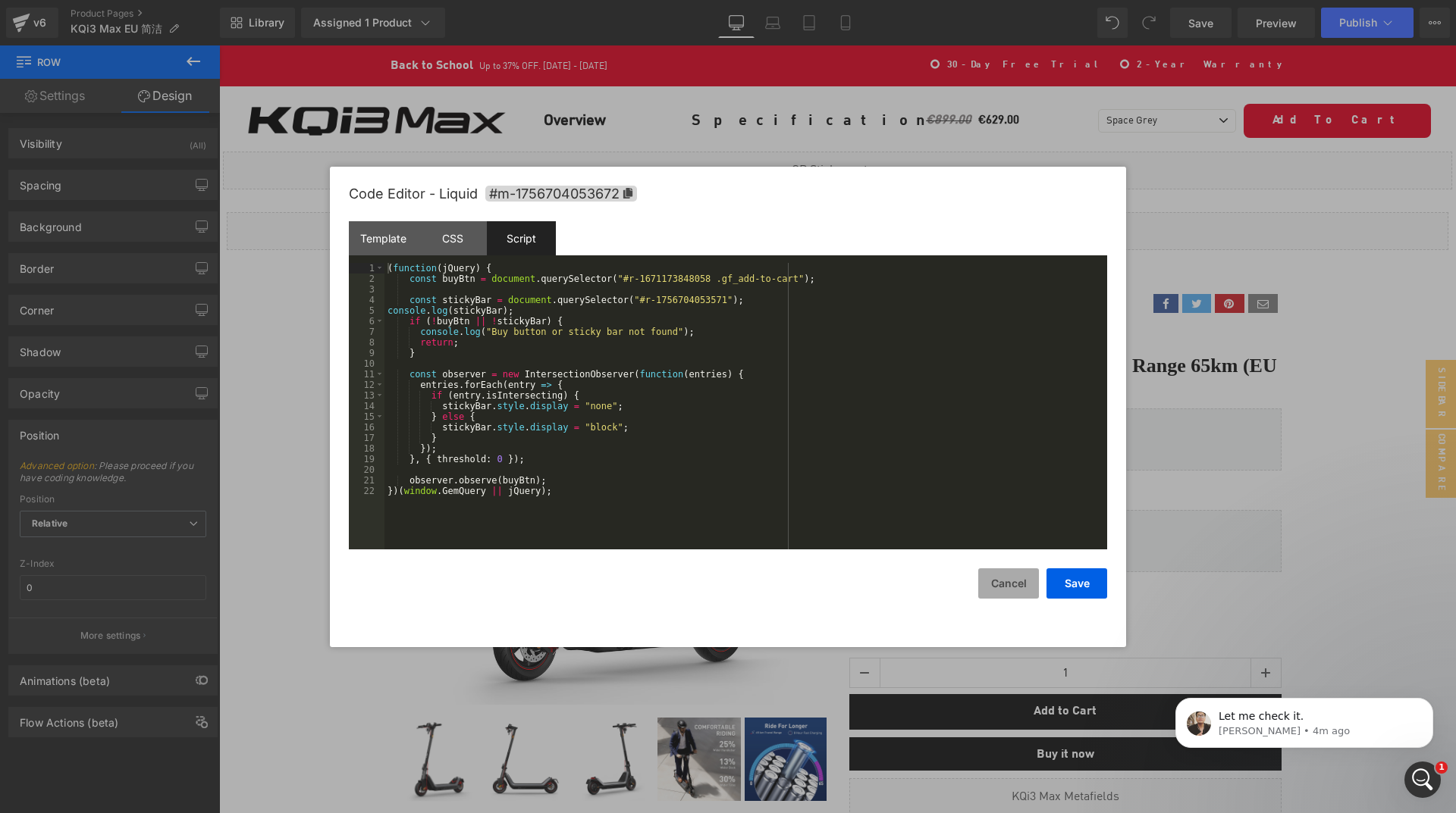
click at [1019, 589] on button "Cancel" at bounding box center [1008, 584] width 61 height 30
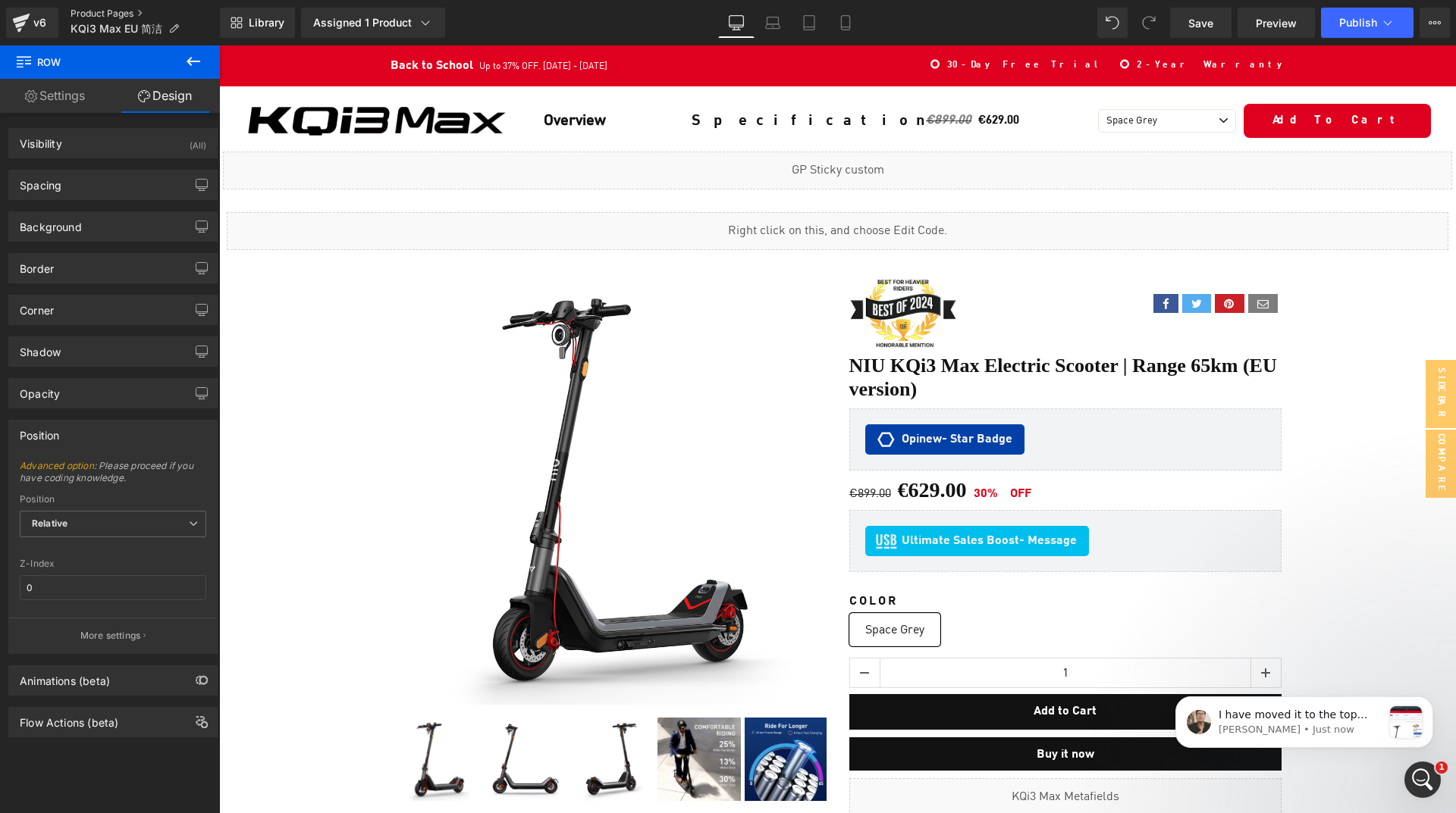
click at [105, 10] on link "Product Pages" at bounding box center [145, 14] width 149 height 12
